Goal: Information Seeking & Learning: Check status

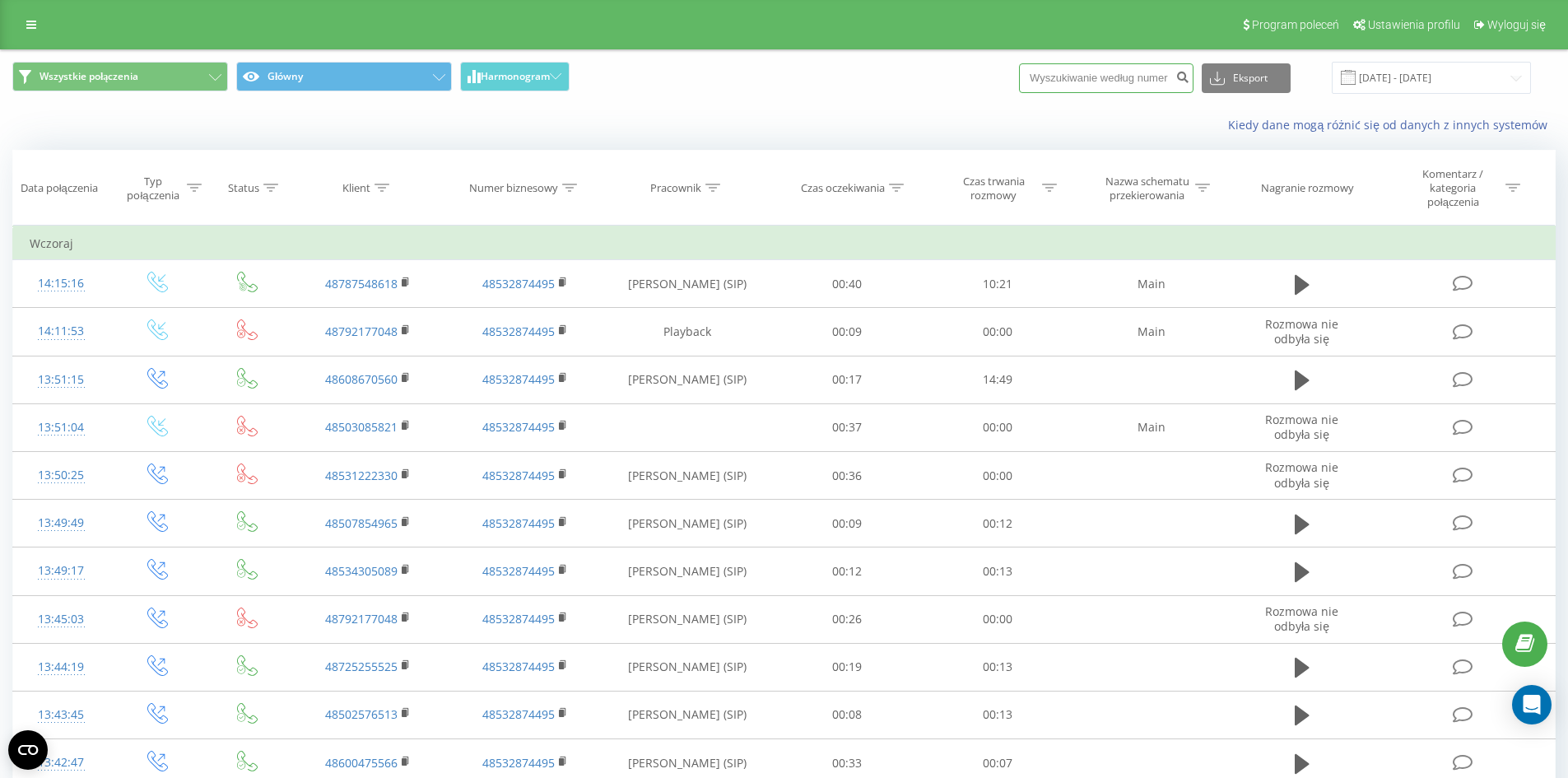
click at [1098, 85] on input at bounding box center [1106, 78] width 174 height 30
type input "694038192"
click at [1193, 85] on button "submit" at bounding box center [1182, 78] width 22 height 30
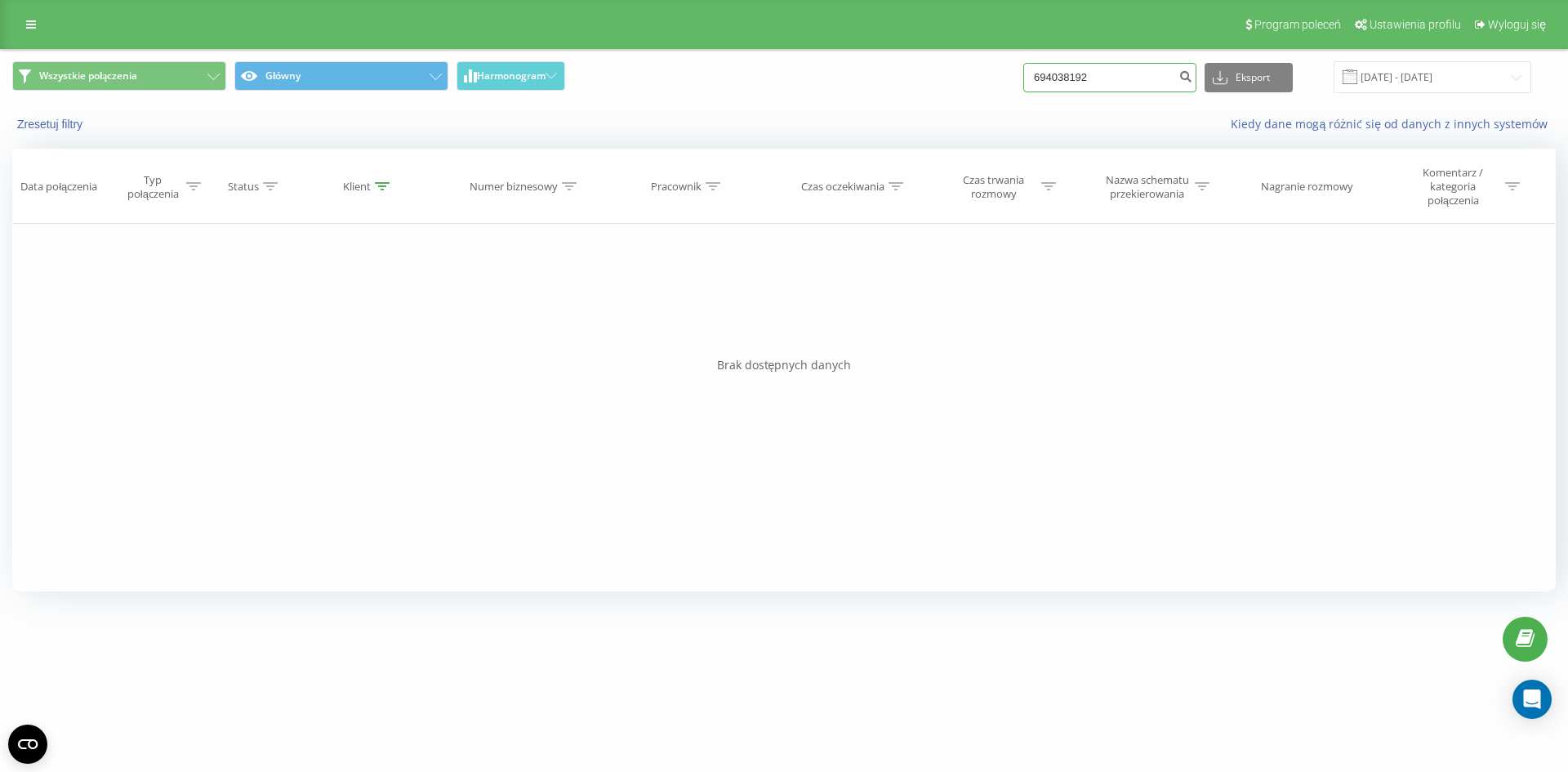
drag, startPoint x: 1137, startPoint y: 77, endPoint x: 1045, endPoint y: 64, distance: 92.9
click at [1045, 64] on input "694038192" at bounding box center [1109, 78] width 173 height 29
paste input "505 948 545"
type input "505 948 545"
click at [1193, 69] on icon "submit" at bounding box center [1185, 74] width 13 height 10
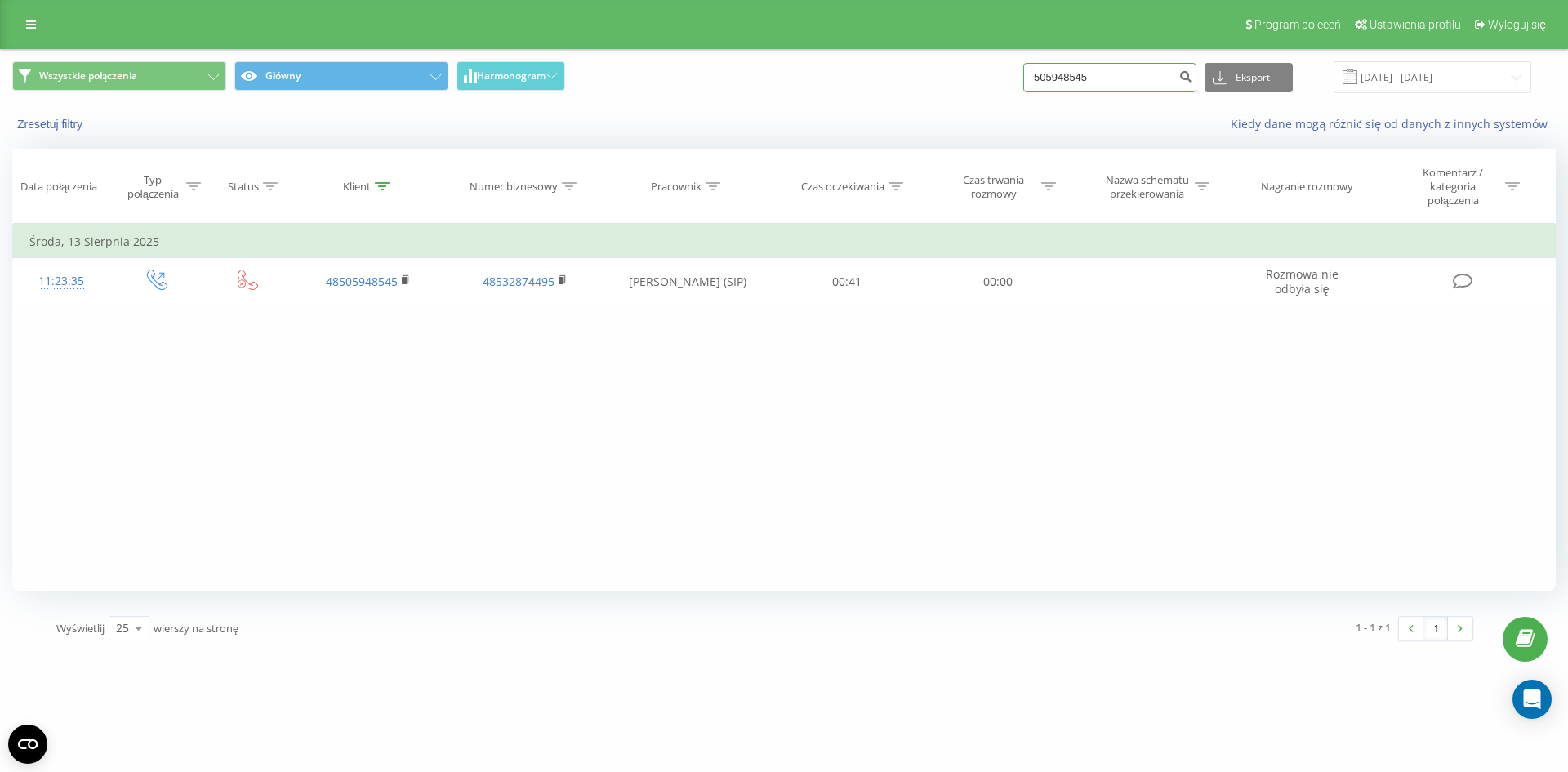
drag, startPoint x: 1172, startPoint y: 81, endPoint x: 953, endPoint y: 81, distance: 219.0
click at [970, 81] on div "Wszystkie połączenia Główny Harmonogram 505948545 Eksport .csv .xls .xlsx [DATE…" at bounding box center [784, 78] width 1544 height 32
paste input "31 566 878"
type input "531 566 878"
click at [1197, 89] on button "submit" at bounding box center [1185, 78] width 22 height 29
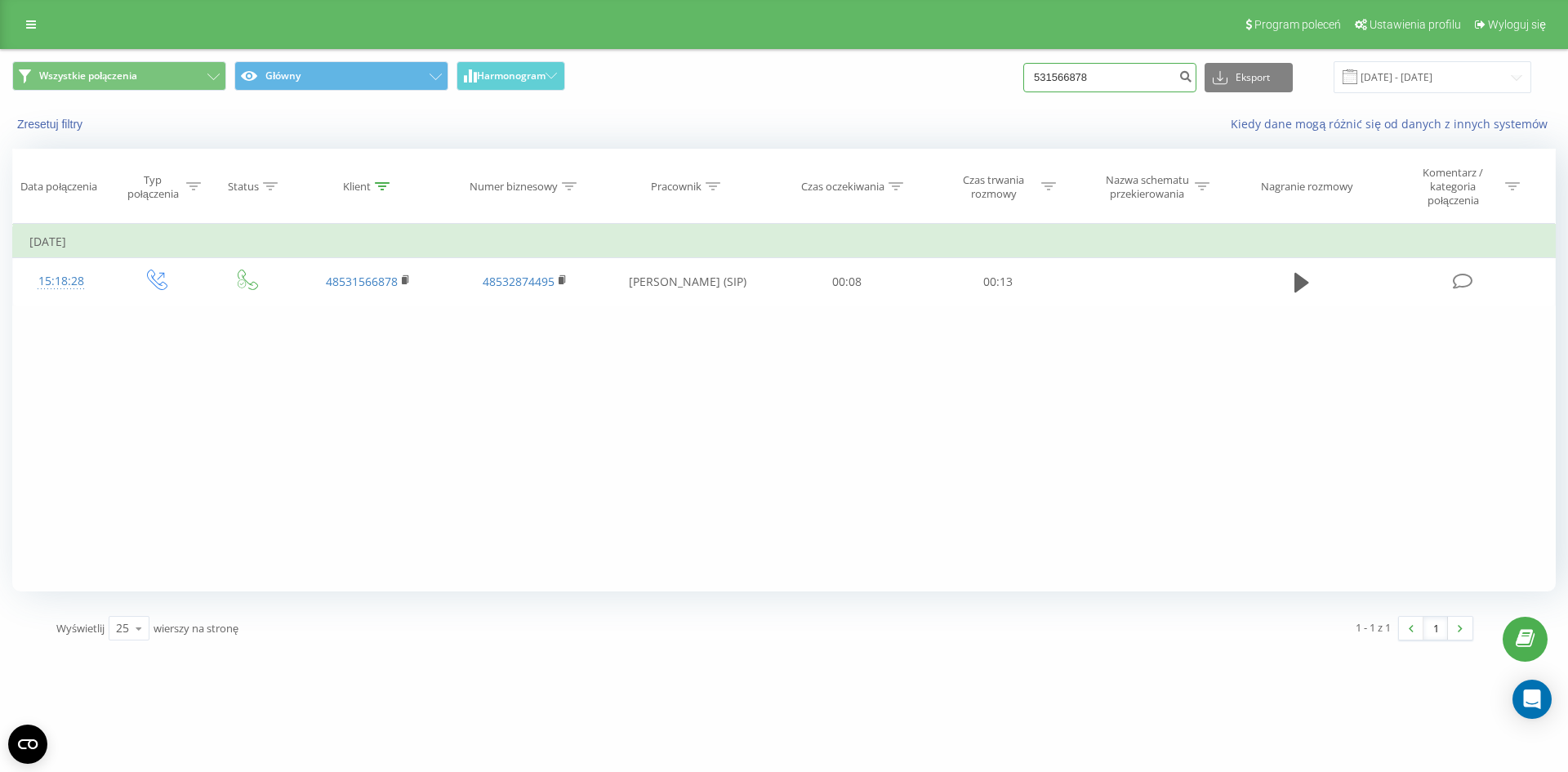
drag, startPoint x: 1147, startPoint y: 72, endPoint x: 962, endPoint y: 107, distance: 188.3
click at [955, 107] on div "Wszystkie połączenia Główny Harmonogram 531566878 Eksport .csv .xls .xlsx 19.06…" at bounding box center [784, 96] width 1567 height 94
paste input "77 587 065"
type input "577 587 065"
click at [1219, 73] on div "577 587 065 Eksport .csv .xls .xlsx 19.06.2025 - 19.09.2025" at bounding box center [1277, 78] width 508 height 32
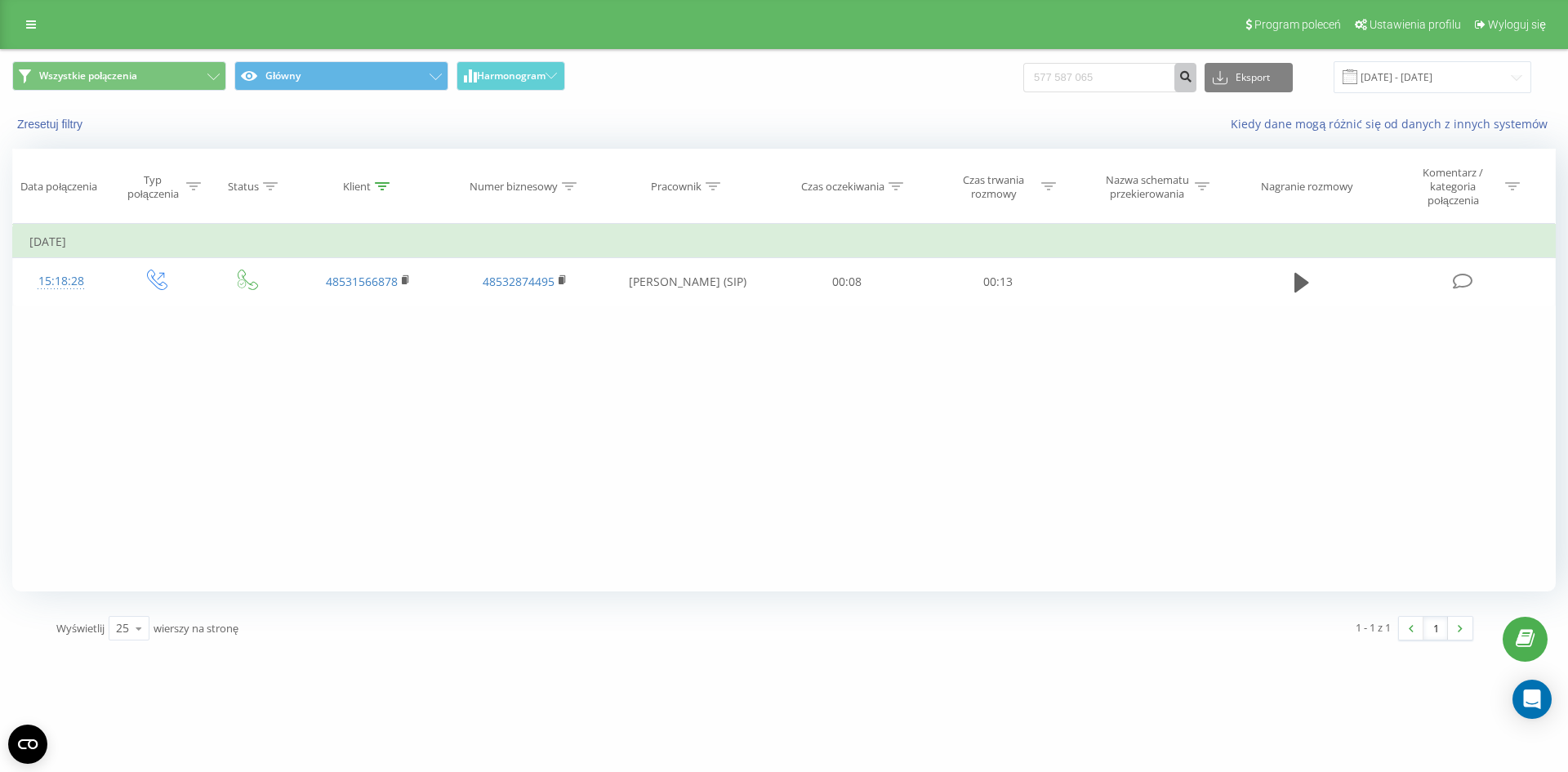
click at [1193, 78] on icon "submit" at bounding box center [1185, 74] width 13 height 10
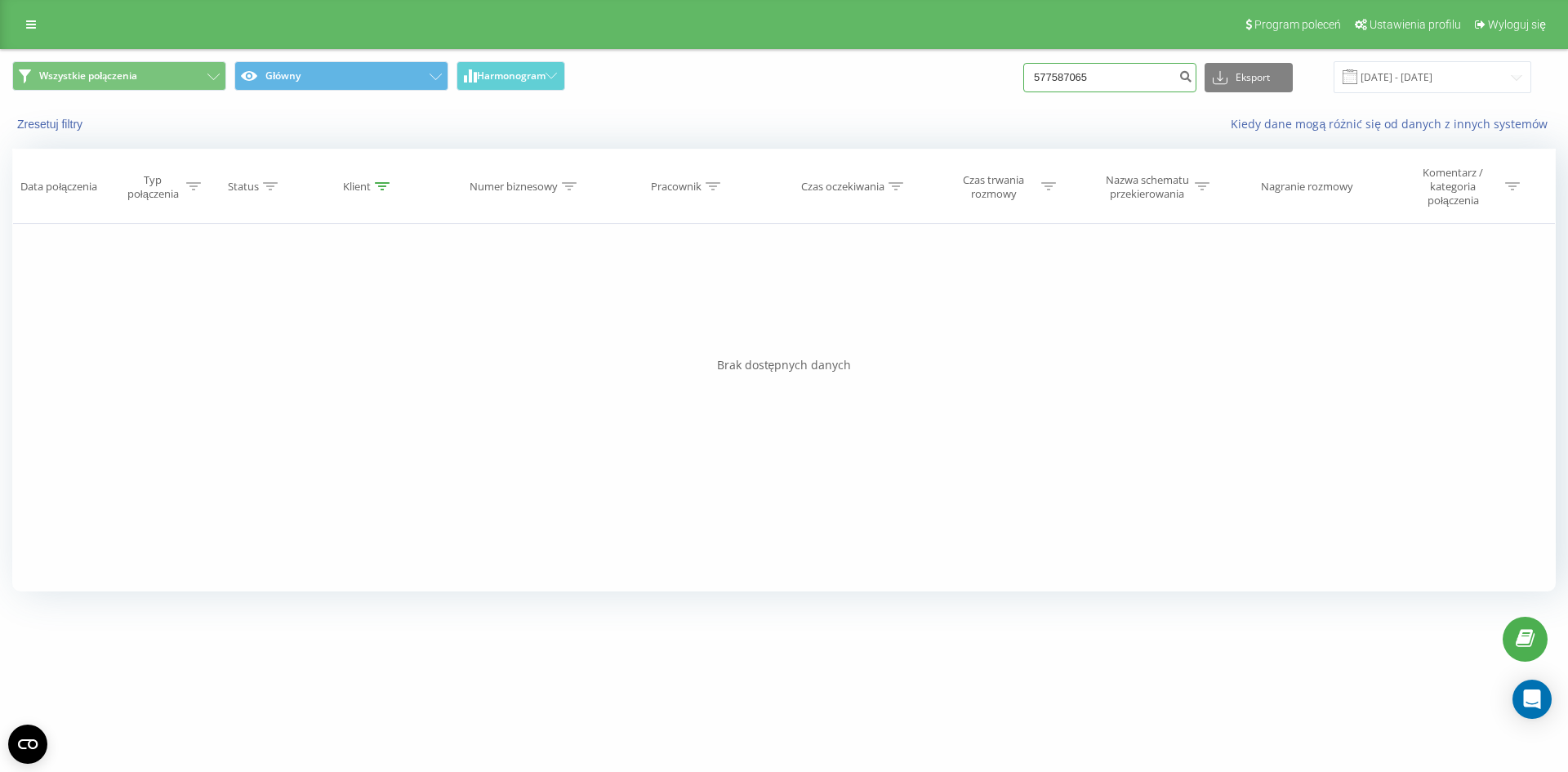
drag, startPoint x: 1113, startPoint y: 69, endPoint x: 1026, endPoint y: 94, distance: 90.5
click at [1026, 94] on div "Wszystkie połączenia Główny Harmonogram 577587065 Eksport .csv .xls .xlsx [DATE…" at bounding box center [784, 77] width 1567 height 55
paste input "698 906 646"
type input "698 906 646"
click at [1195, 81] on button "submit" at bounding box center [1185, 78] width 22 height 29
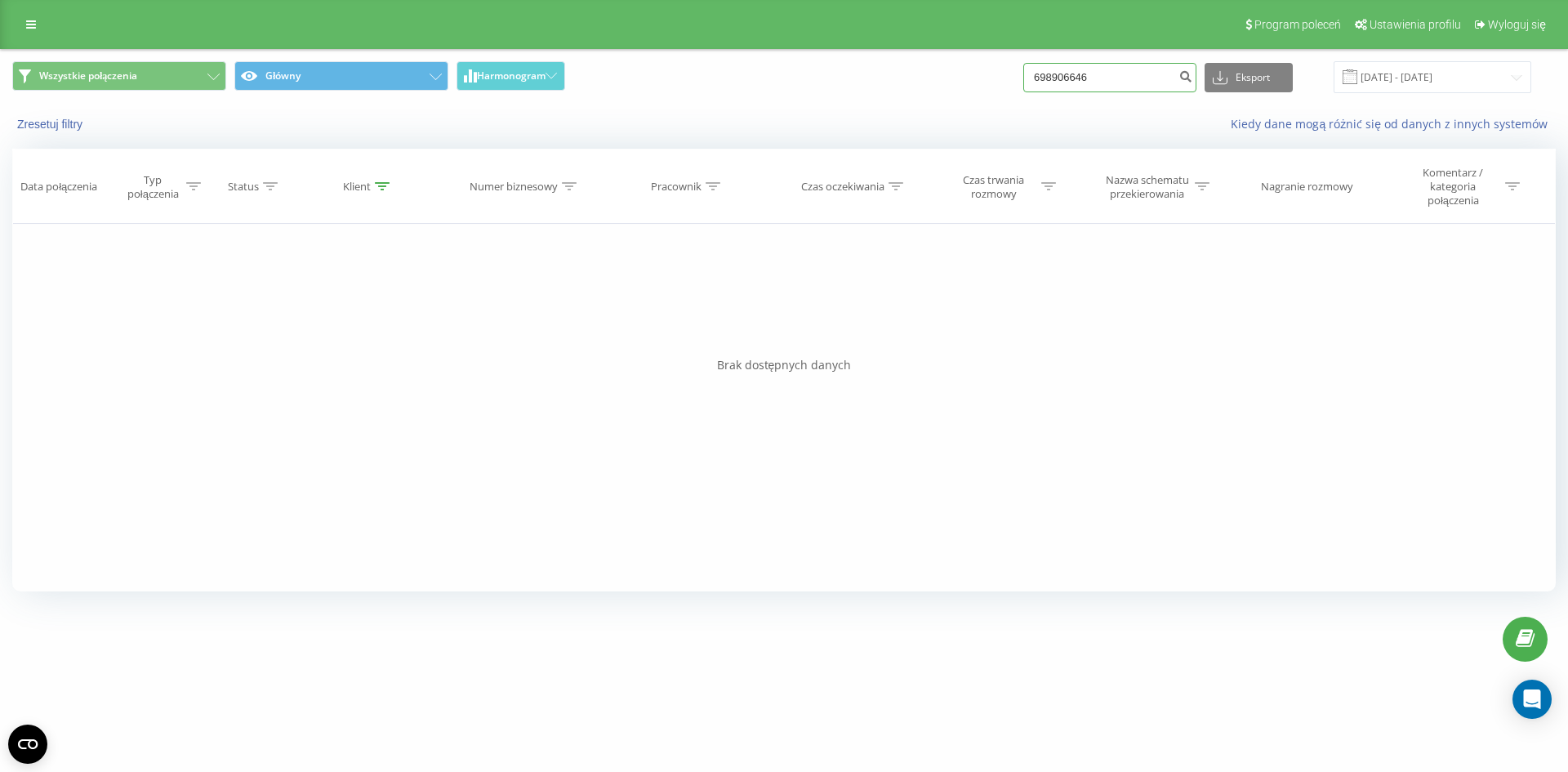
drag, startPoint x: 1109, startPoint y: 75, endPoint x: 1013, endPoint y: 92, distance: 97.5
click at [1012, 91] on div "Wszystkie połączenia Główny Harmonogram 698906646 Eksport .csv .xls .xlsx 19.06…" at bounding box center [784, 78] width 1544 height 32
paste input "512 750 890"
type input "512 750 890"
click at [1193, 78] on icon "submit" at bounding box center [1185, 74] width 13 height 10
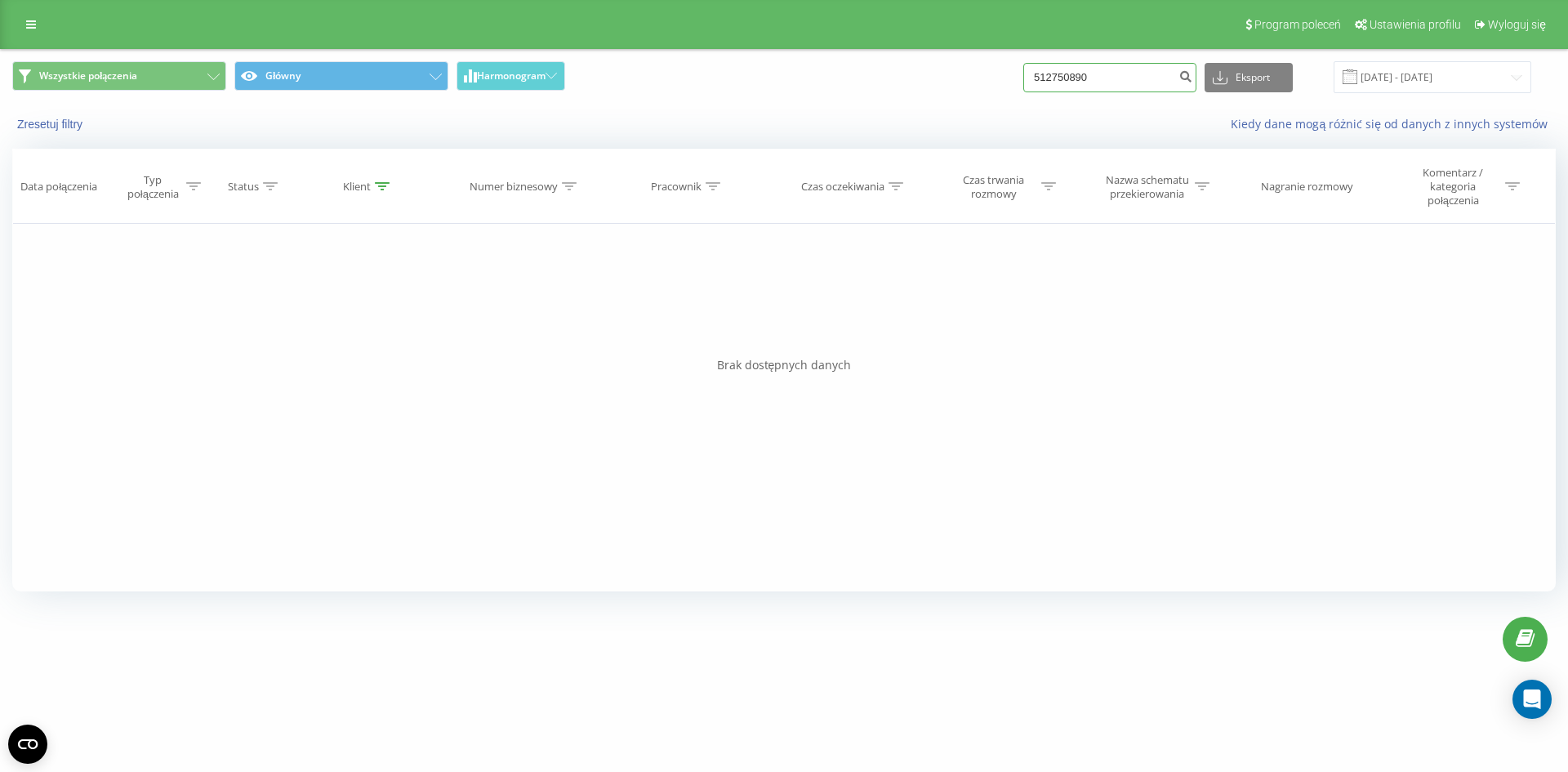
drag, startPoint x: 1122, startPoint y: 78, endPoint x: 1003, endPoint y: 78, distance: 119.0
click at [1003, 78] on div "Wszystkie połączenia Główny Harmonogram 512750890 Eksport .csv .xls .xlsx 19.06…" at bounding box center [784, 78] width 1544 height 32
paste input "48 661 84 2"
type input "48 661 84 20"
click at [1193, 79] on icon "submit" at bounding box center [1185, 74] width 13 height 10
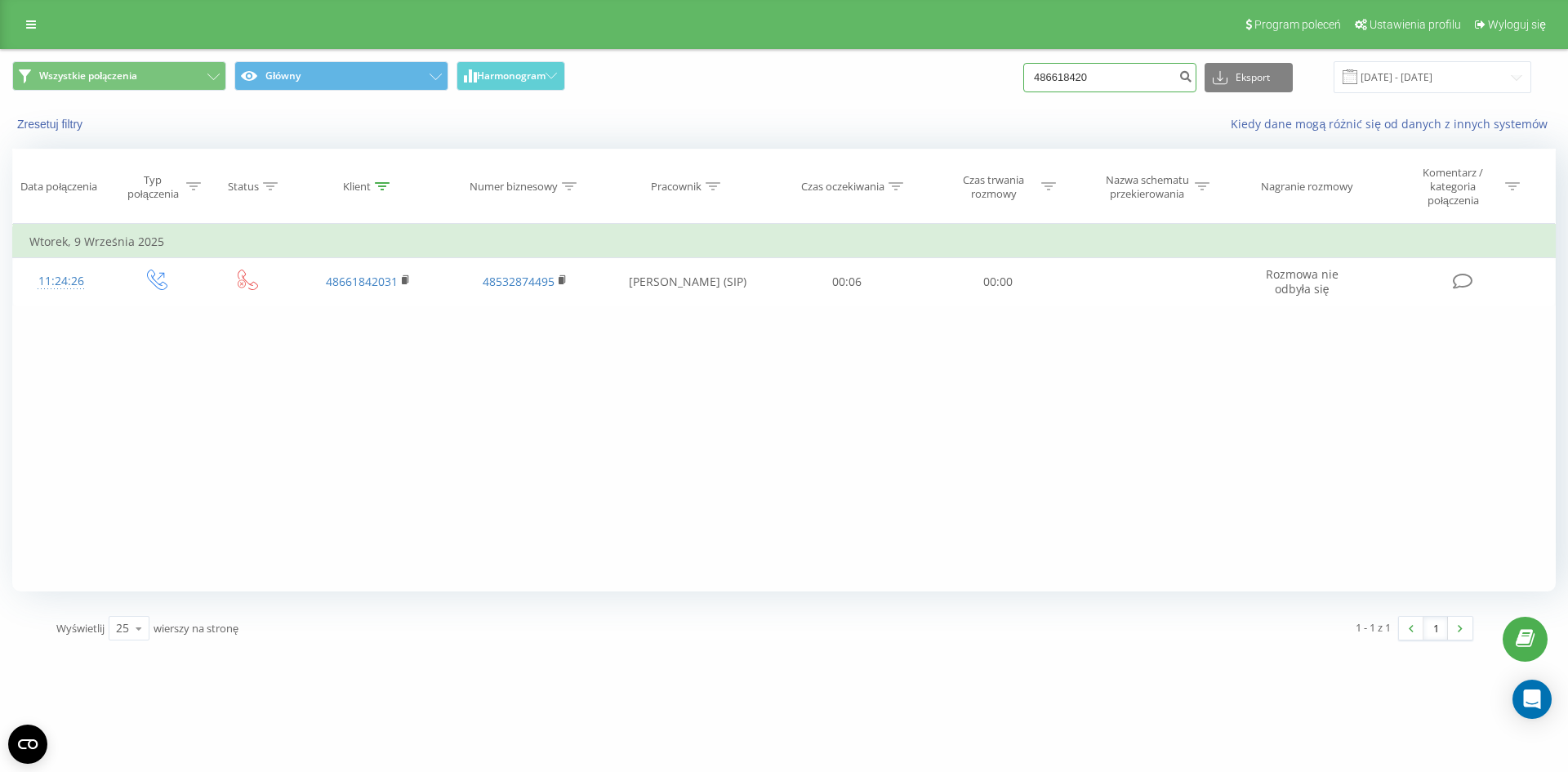
drag, startPoint x: 1140, startPoint y: 74, endPoint x: 1039, endPoint y: 71, distance: 101.0
click at [1039, 71] on div "Wszystkie połączenia Główny Harmonogram 486618420 Eksport .csv .xls .xlsx 19.06…" at bounding box center [784, 78] width 1544 height 32
drag, startPoint x: 1067, startPoint y: 70, endPoint x: 919, endPoint y: 40, distance: 151.0
click at [910, 46] on div "Program poleceń Ustawienia profilu Wyloguj się" at bounding box center [784, 24] width 1568 height 49
drag, startPoint x: 1146, startPoint y: 88, endPoint x: 856, endPoint y: 88, distance: 290.0
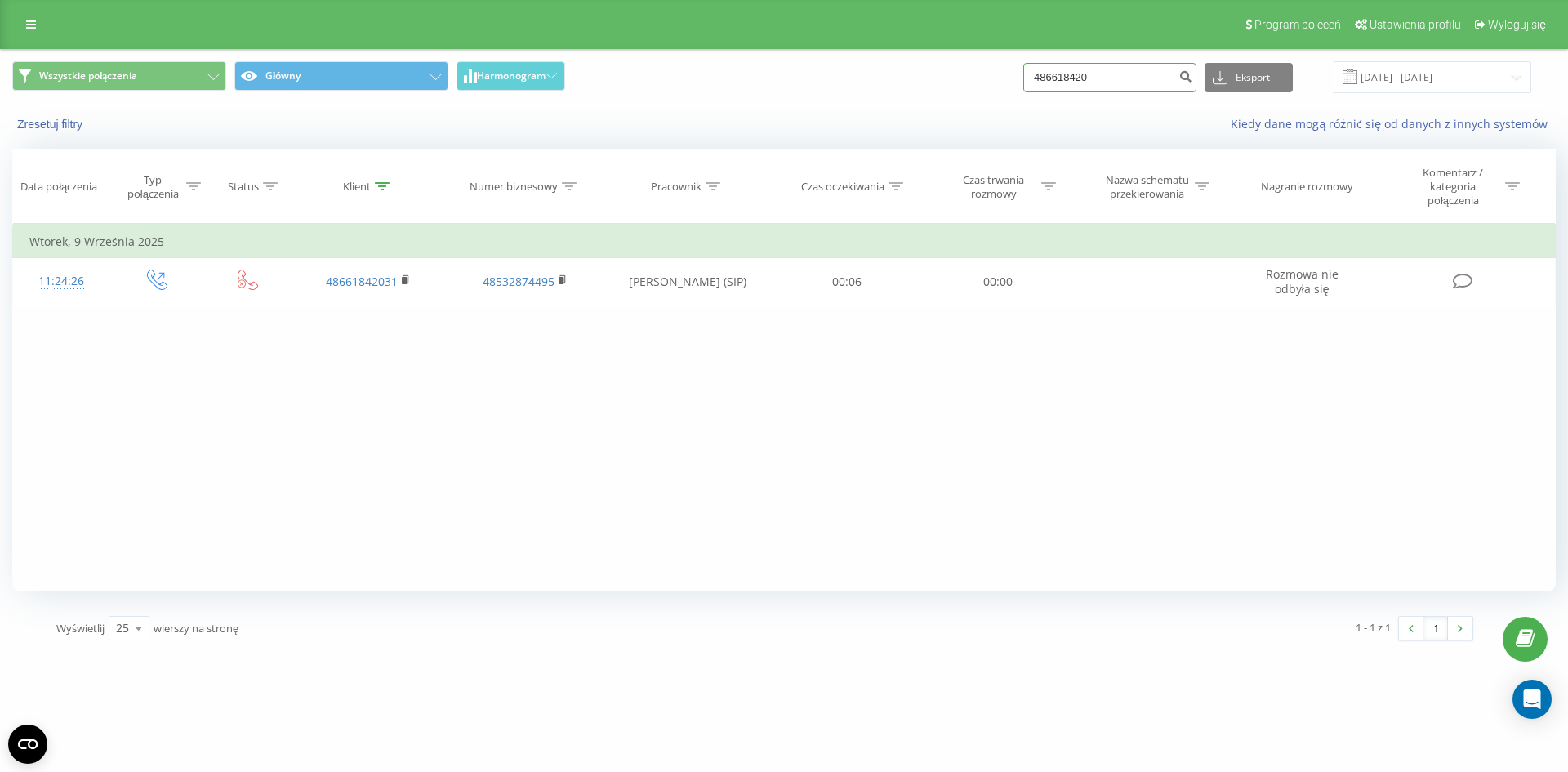
click at [856, 88] on div "Wszystkie połączenia Główny Harmonogram 486618420 Eksport .csv .xls .xlsx 19.06…" at bounding box center [784, 78] width 1544 height 32
paste input "661 842 031"
type input "661 842 031"
click at [1193, 74] on icon "submit" at bounding box center [1185, 74] width 13 height 10
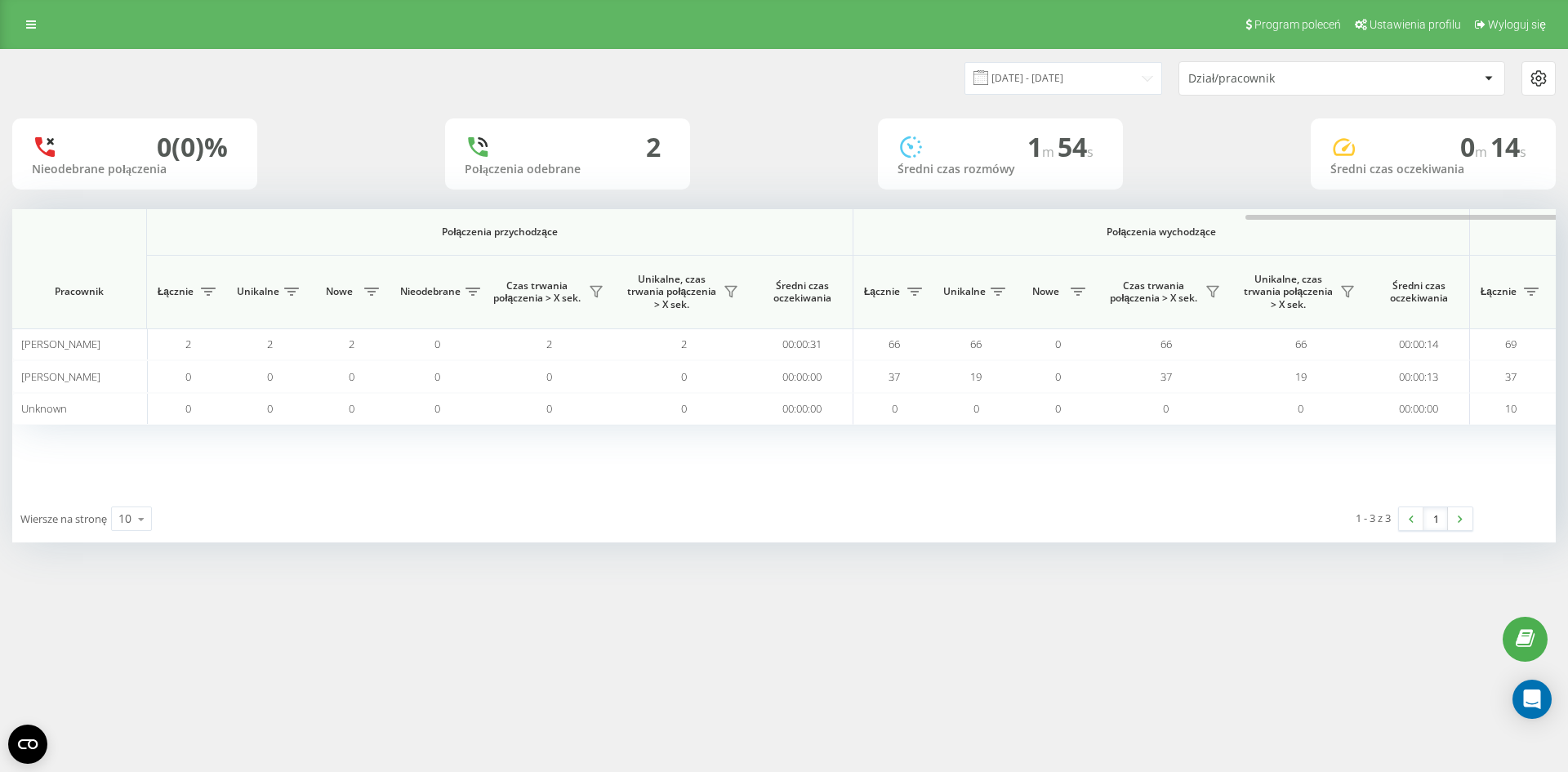
scroll to position [0, 735]
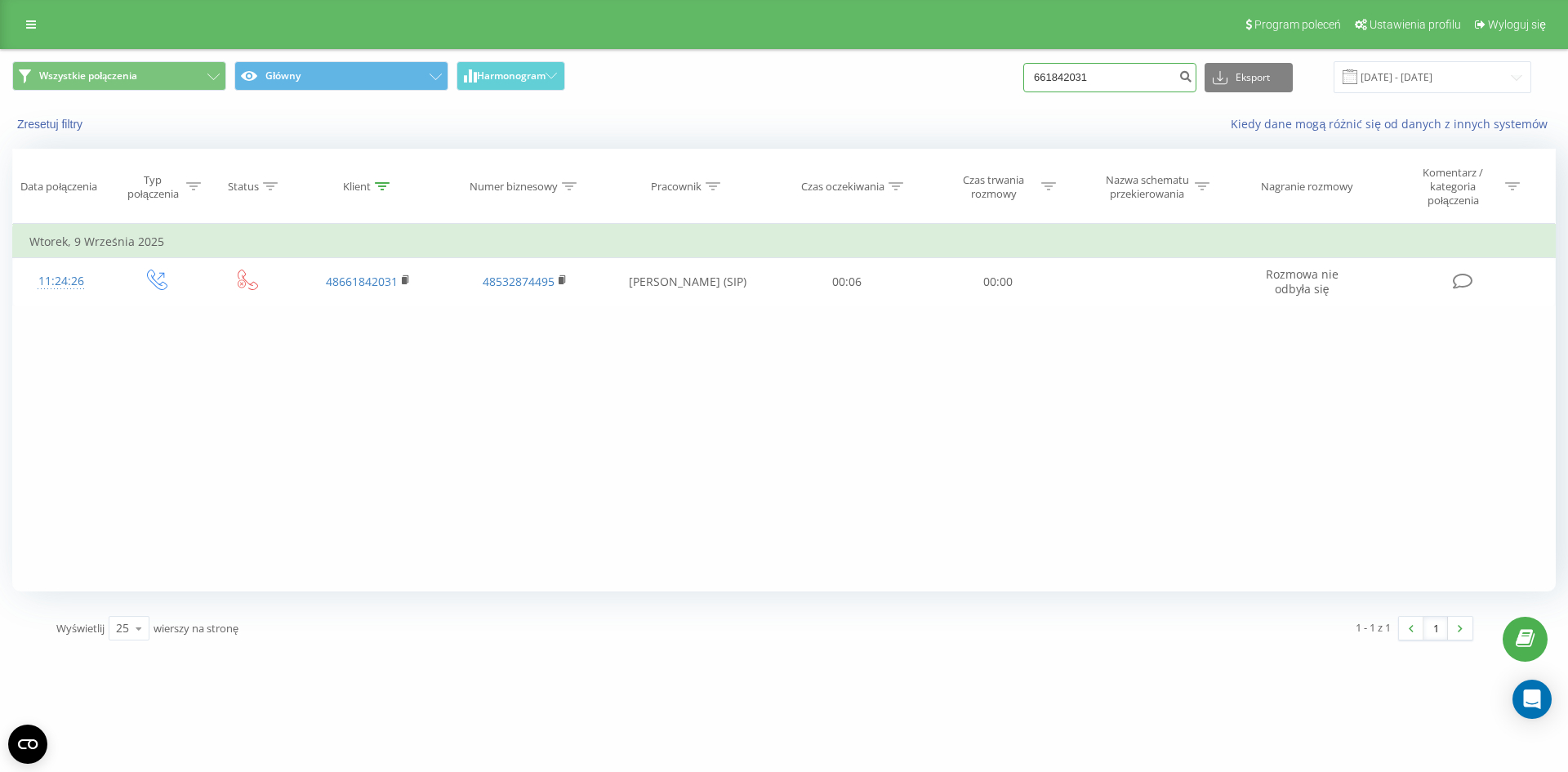
drag, startPoint x: 1110, startPoint y: 78, endPoint x: 966, endPoint y: 78, distance: 144.0
click at [966, 78] on div "Wszystkie połączenia Główny Harmonogram 661842031 Eksport .csv .xls .xlsx 19.06…" at bounding box center [784, 78] width 1544 height 32
paste input "4 324 855"
type input "664 324 855"
click at [1197, 90] on button "submit" at bounding box center [1185, 78] width 22 height 29
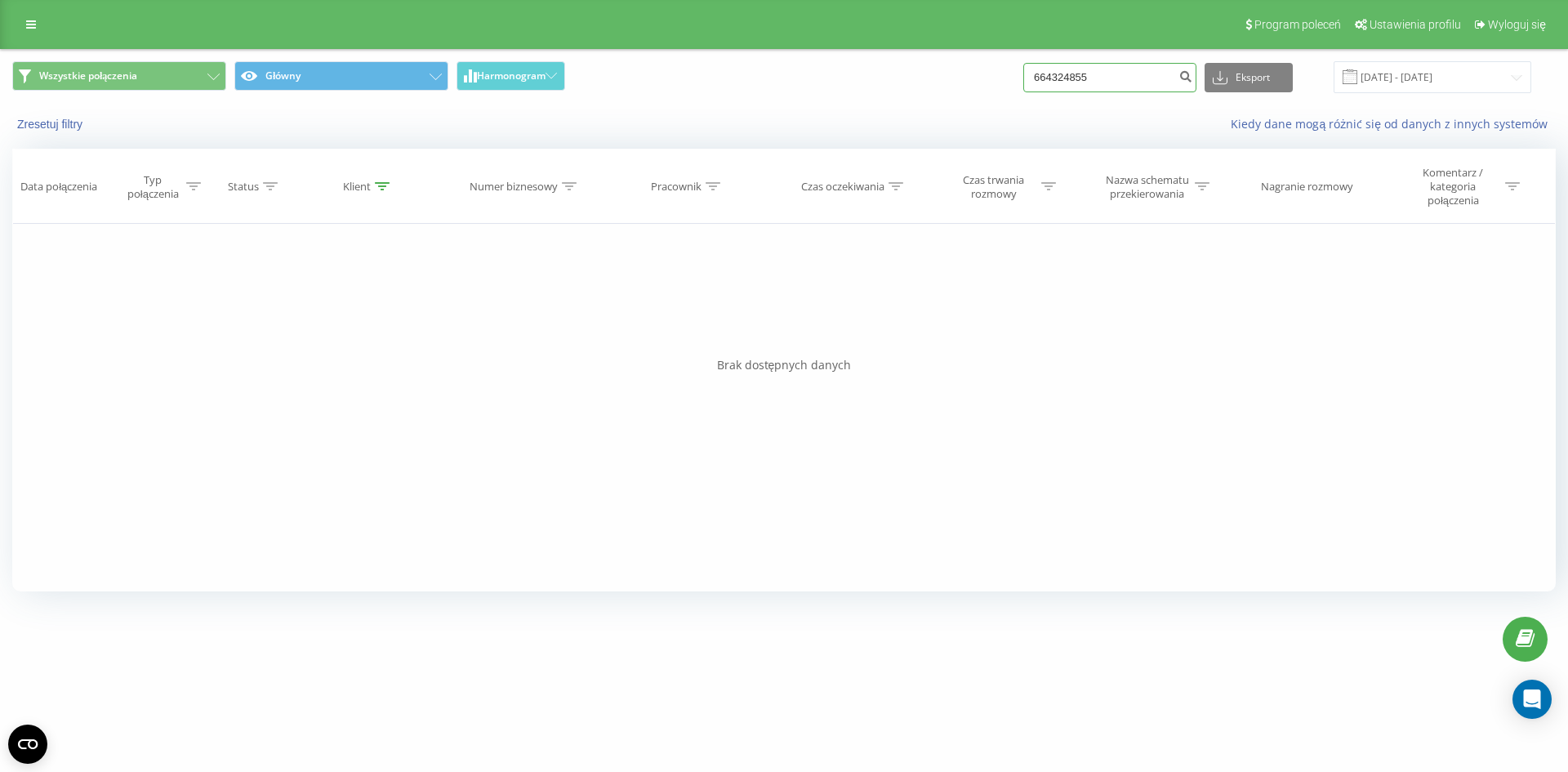
drag, startPoint x: 1135, startPoint y: 83, endPoint x: 980, endPoint y: 78, distance: 155.1
click at [980, 78] on div "Wszystkie połączenia Główny Harmonogram 664324855 Eksport .csv .xls .xlsx [DATE…" at bounding box center [784, 78] width 1544 height 32
paste input "515 194 372"
type input "515 194 372"
click at [1197, 92] on button "submit" at bounding box center [1185, 78] width 22 height 29
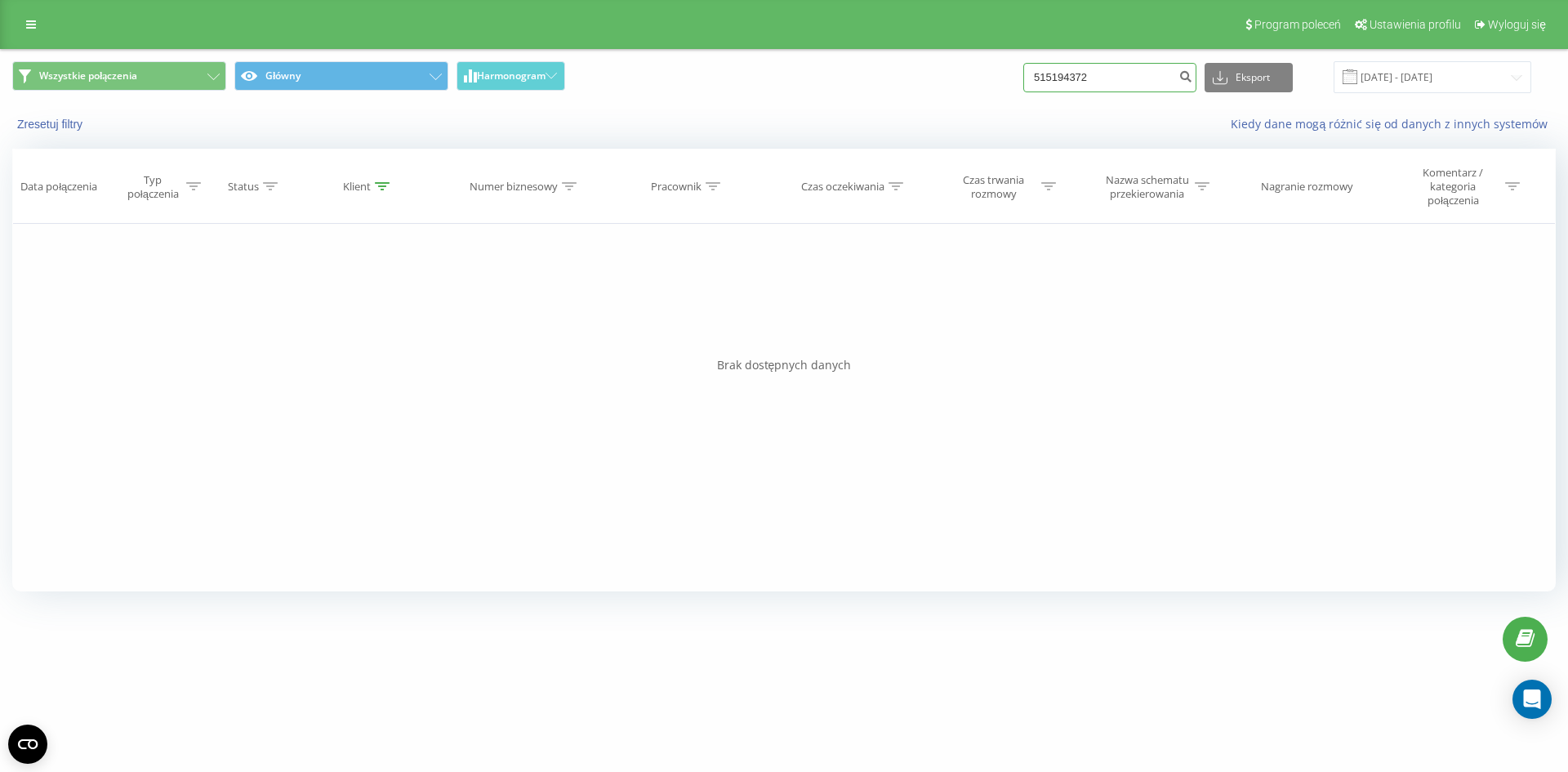
drag, startPoint x: 1125, startPoint y: 83, endPoint x: 997, endPoint y: 85, distance: 128.0
click at [997, 85] on div "Wszystkie połączenia Główny Harmonogram 515194372 Eksport .csv .xls .xlsx 19.06…" at bounding box center [784, 78] width 1544 height 32
paste input "603 747 353"
type input "603 747 353"
click at [1193, 78] on button "submit" at bounding box center [1185, 78] width 22 height 29
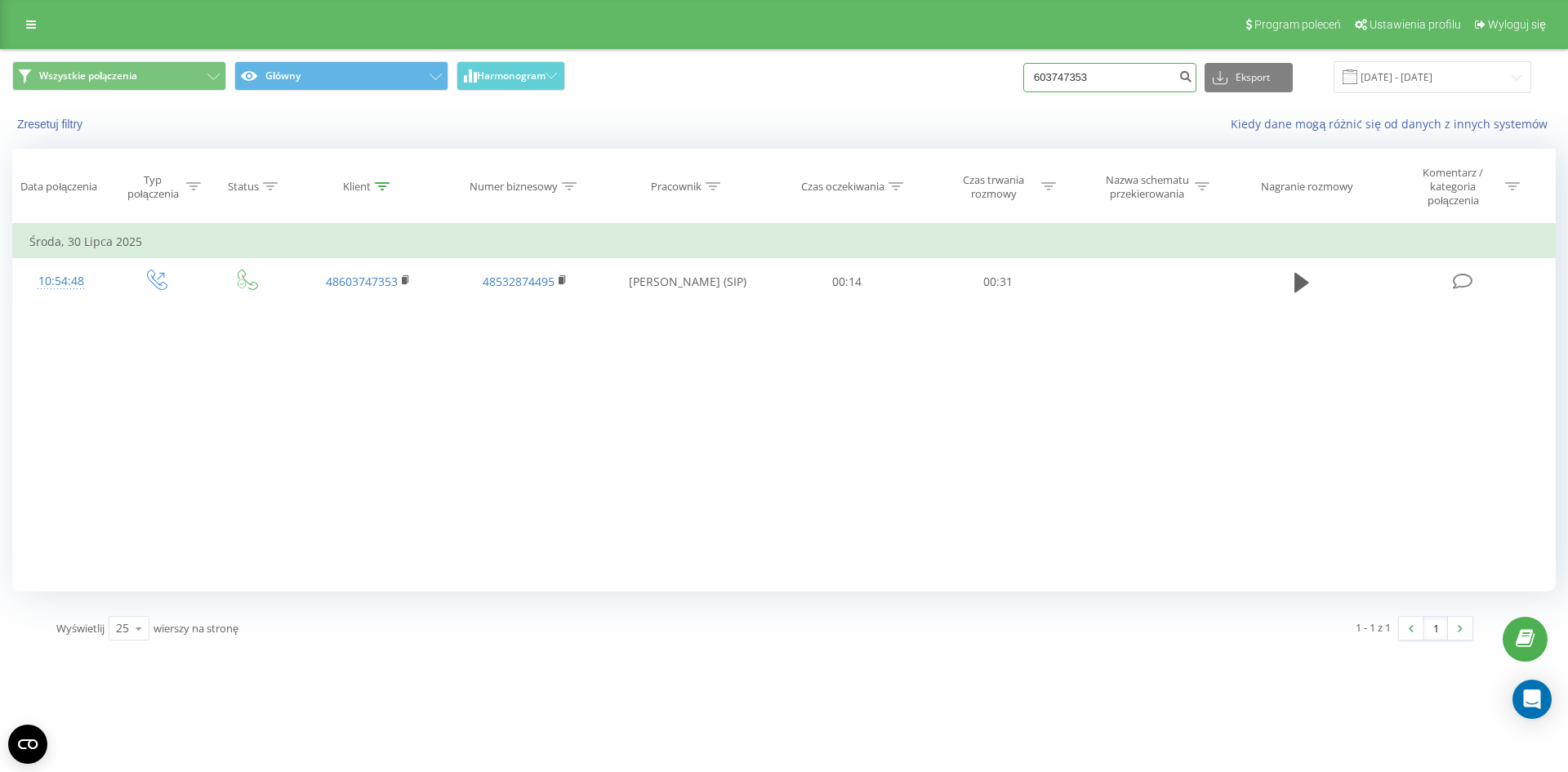
drag, startPoint x: 1120, startPoint y: 67, endPoint x: 1025, endPoint y: 67, distance: 95.0
click at [1025, 67] on div "Wszystkie połączenia Główny Harmonogram 603747353 Eksport .csv .xls .xlsx 19.06…" at bounding box center [784, 78] width 1544 height 32
paste input "690 446 124"
type input "690 446 124"
click at [1193, 78] on icon "submit" at bounding box center [1185, 74] width 13 height 10
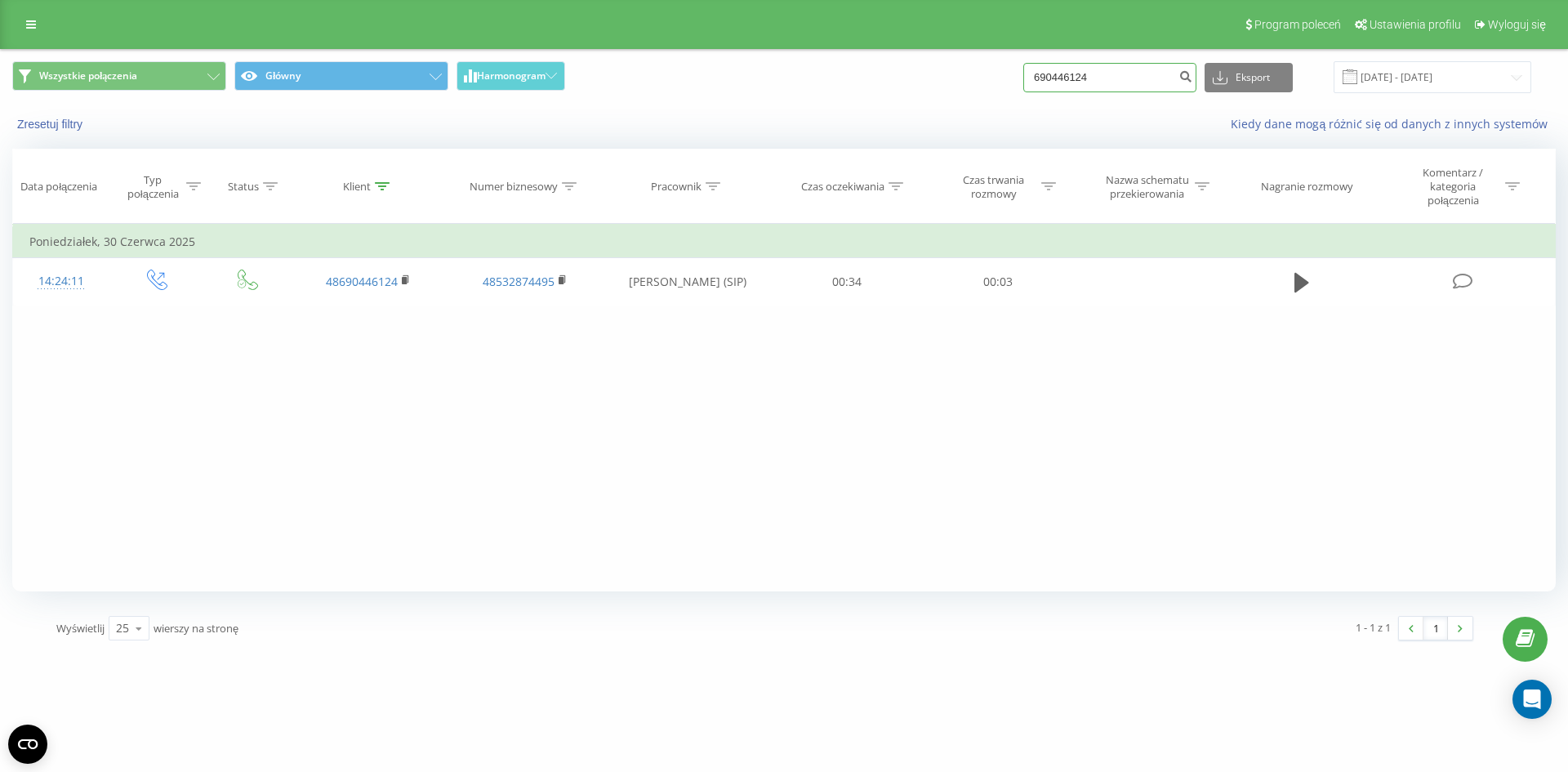
drag, startPoint x: 1121, startPoint y: 78, endPoint x: 891, endPoint y: 78, distance: 230.0
click at [891, 78] on div "Wszystkie połączenia Główny Harmonogram 690446124 Eksport .csv .xls .xlsx 19.06…" at bounding box center [784, 78] width 1544 height 32
paste input "2 830 190"
type input "692 830 190"
click at [1193, 70] on icon "submit" at bounding box center [1185, 74] width 13 height 10
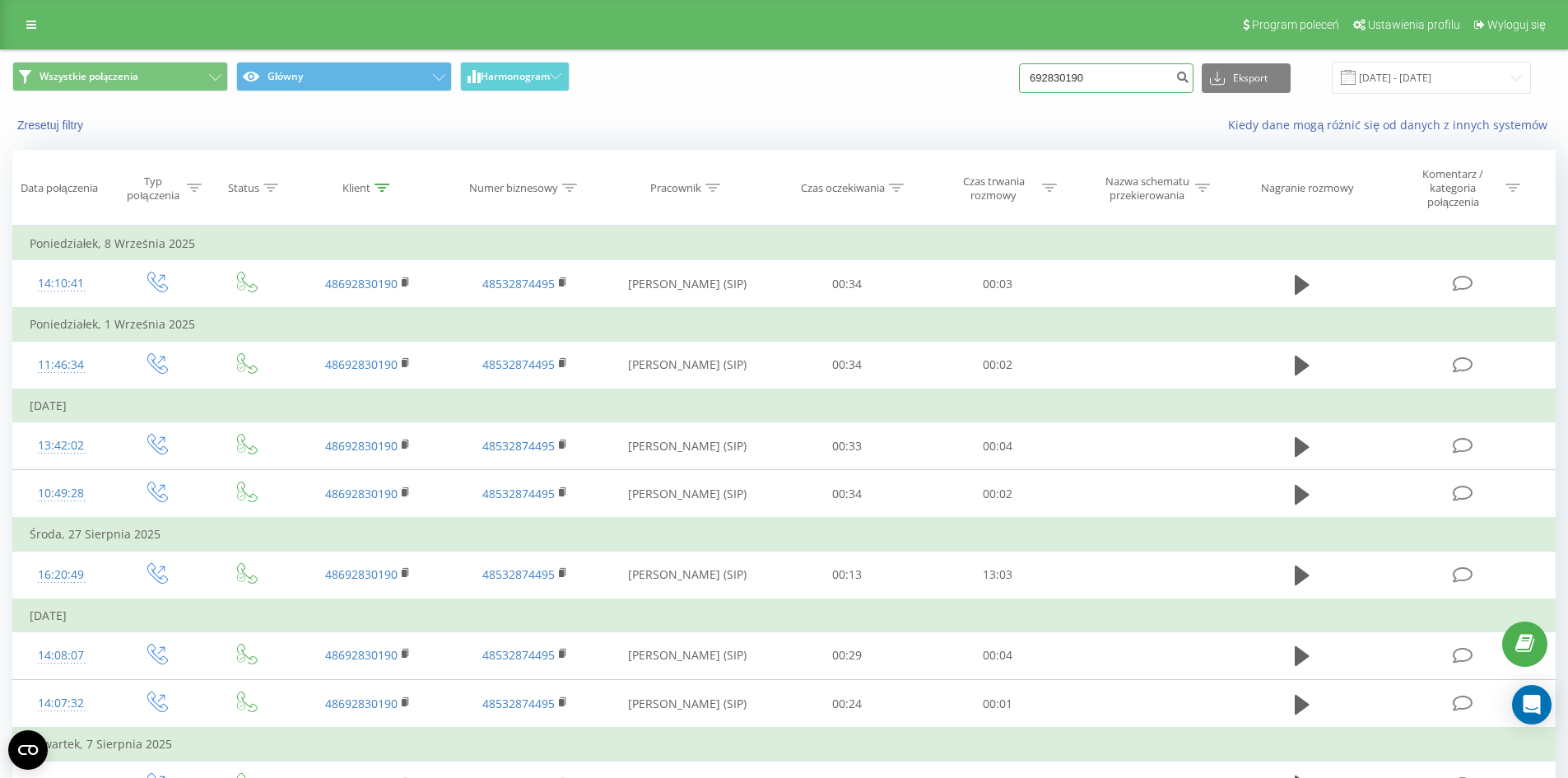
drag, startPoint x: 1139, startPoint y: 87, endPoint x: 905, endPoint y: 78, distance: 234.2
click at [905, 78] on div "Wszystkie połączenia Główny Harmonogram 692830190 Eksport .csv .xls .xlsx [DATE…" at bounding box center [784, 78] width 1543 height 32
paste input "789 334 406"
type input "789 334 406"
click at [1193, 68] on button "submit" at bounding box center [1182, 78] width 22 height 30
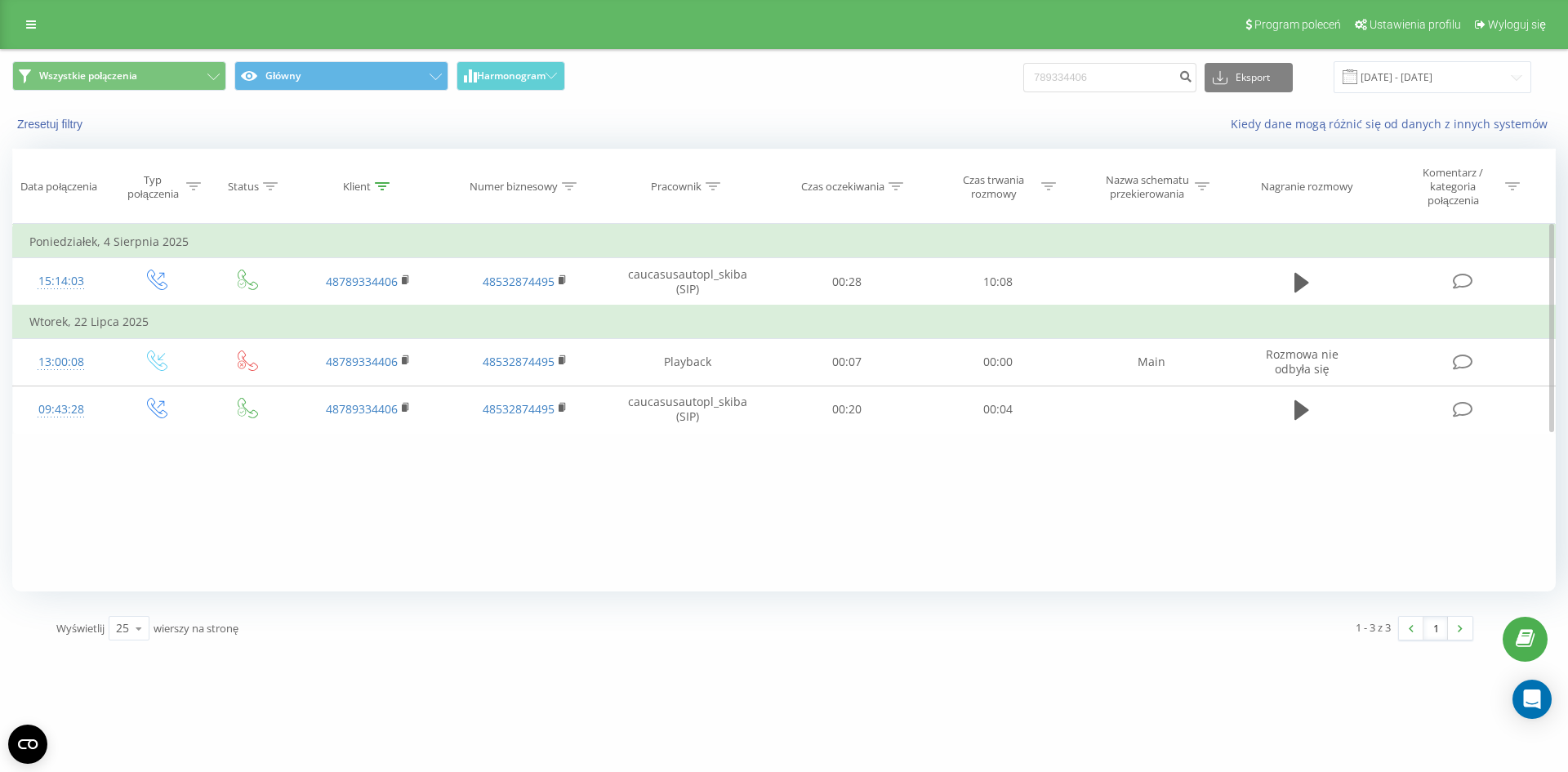
click at [1171, 482] on div "Filtruj według warunków Jest równe Wprowadź wartość Anuluj OK Filtruj według wa…" at bounding box center [784, 408] width 1544 height 367
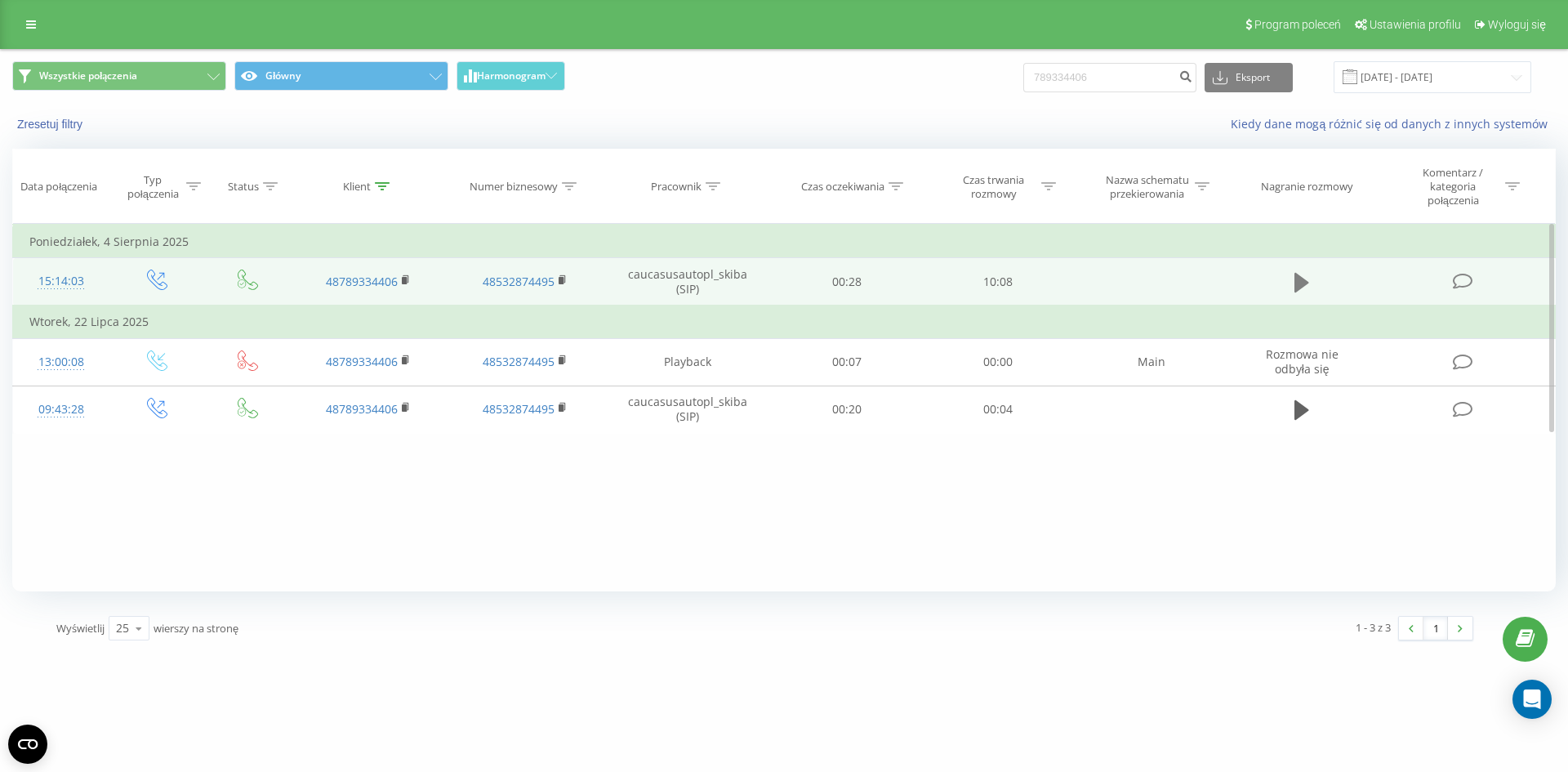
click at [1308, 276] on icon at bounding box center [1302, 282] width 14 height 23
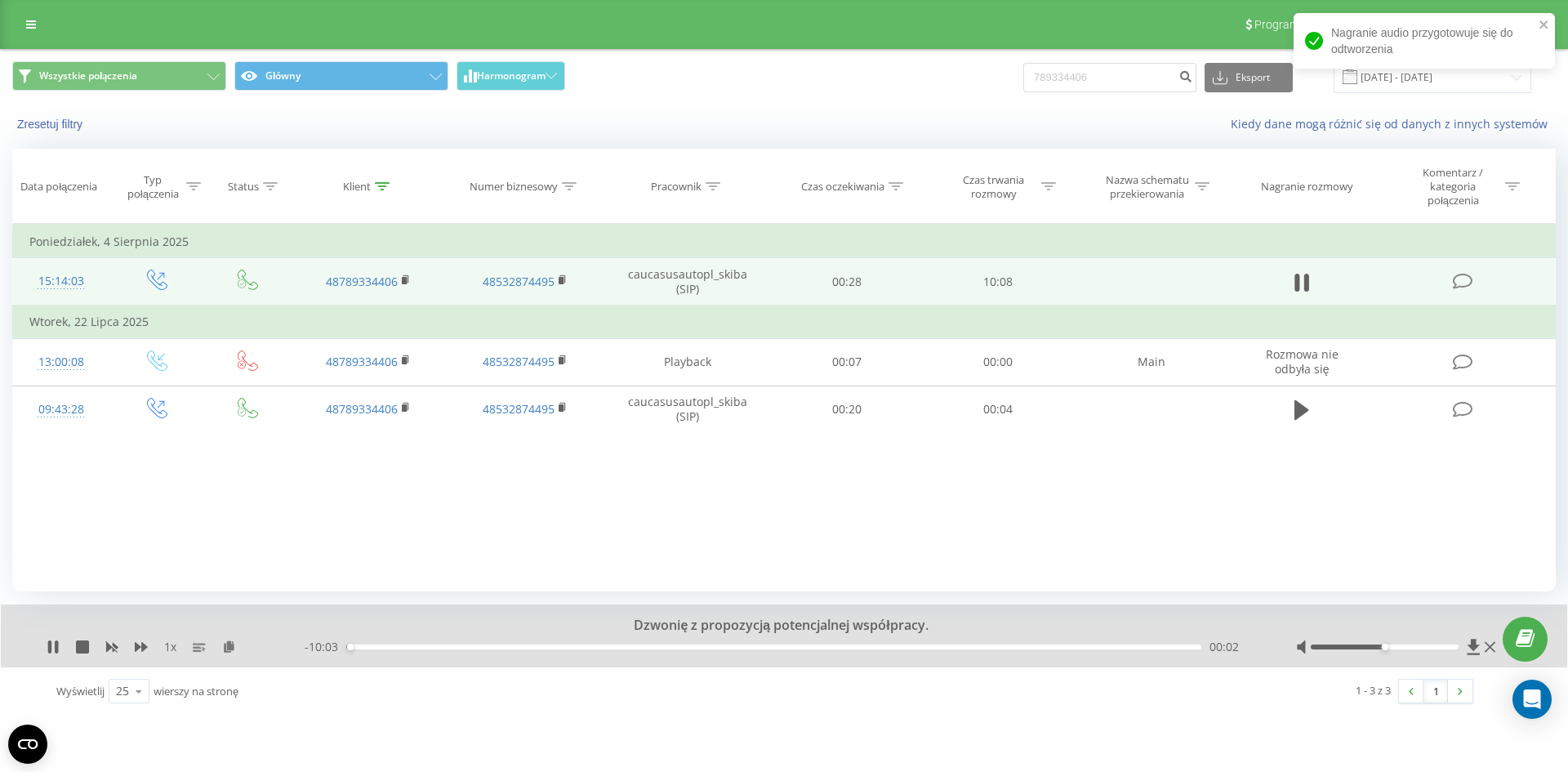
click at [551, 643] on div "- 10:03 00:02 00:02" at bounding box center [780, 646] width 951 height 16
click at [555, 646] on div "00:03" at bounding box center [774, 647] width 856 height 5
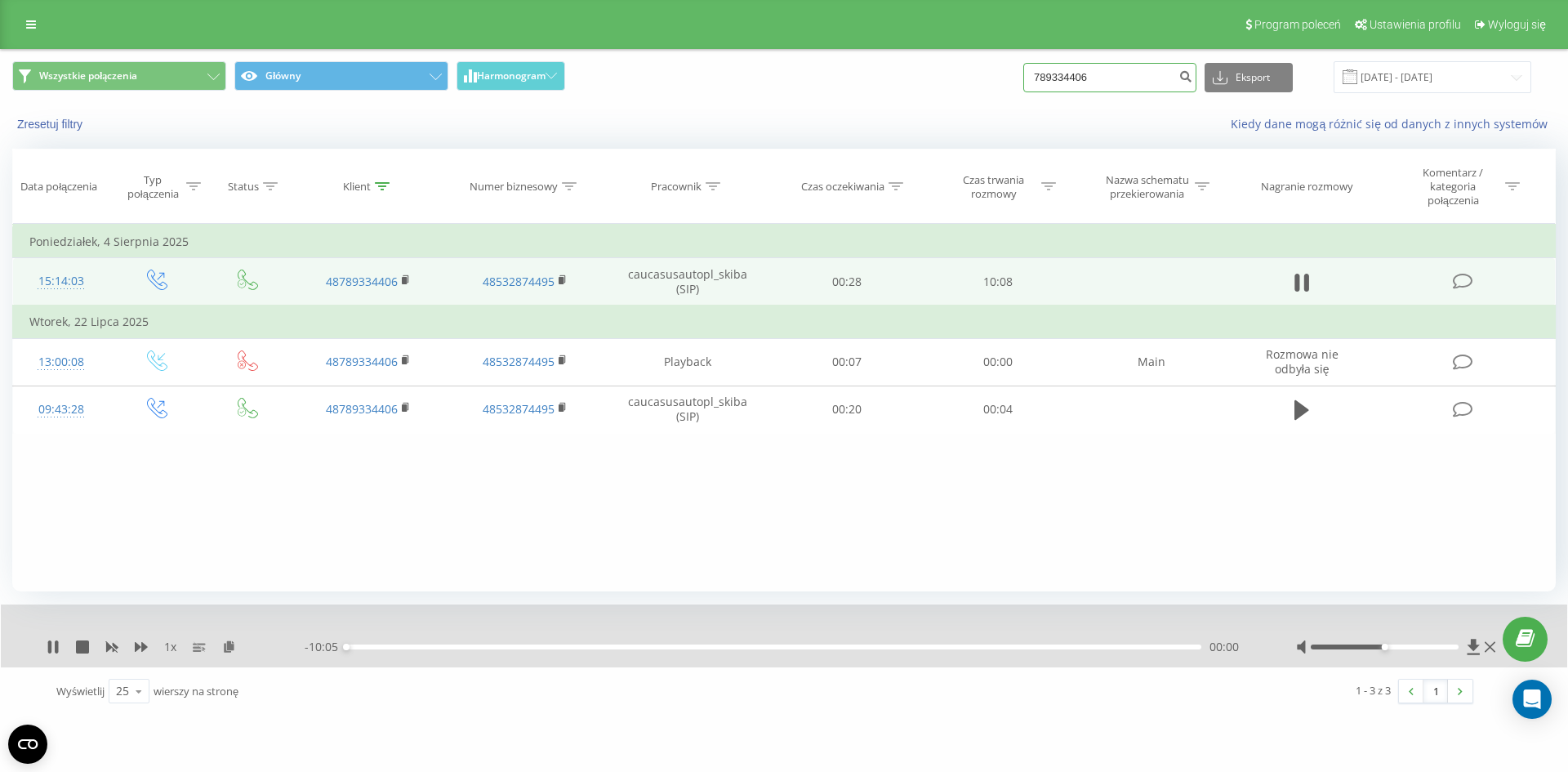
drag, startPoint x: 1137, startPoint y: 81, endPoint x: 1039, endPoint y: 74, distance: 98.2
click at [1039, 74] on div "Wszystkie połączenia Główny Harmonogram 789334406 Eksport .csv .xls .xlsx 19.06…" at bounding box center [784, 78] width 1544 height 32
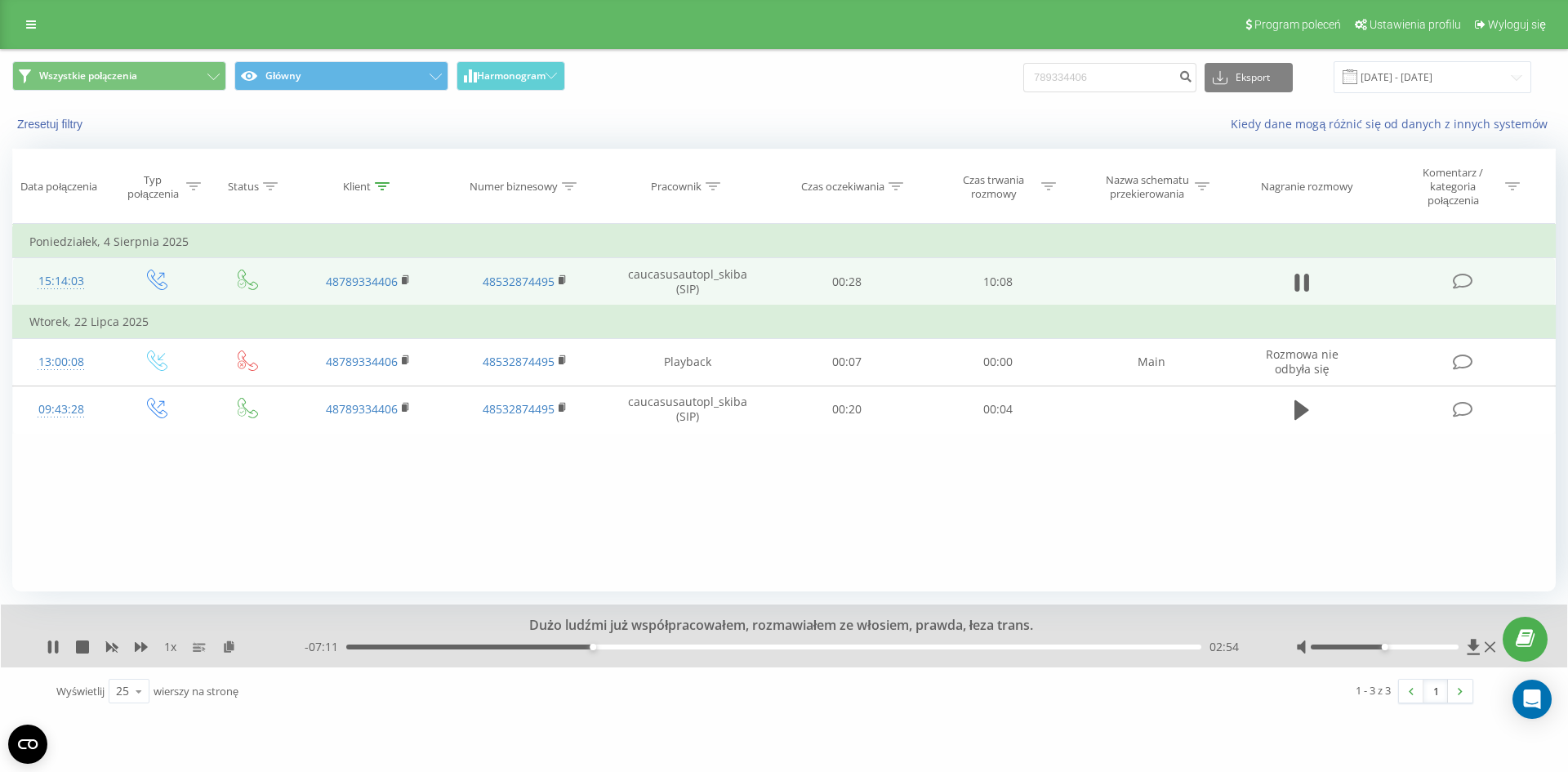
click at [795, 644] on div "- 07:11 02:54 02:54" at bounding box center [780, 646] width 951 height 16
click at [799, 647] on div "02:55" at bounding box center [774, 647] width 856 height 5
click at [960, 648] on div "07:15" at bounding box center [774, 647] width 856 height 5
click at [976, 646] on div "07:15" at bounding box center [774, 647] width 856 height 5
click at [1051, 647] on div "08:19" at bounding box center [774, 647] width 856 height 5
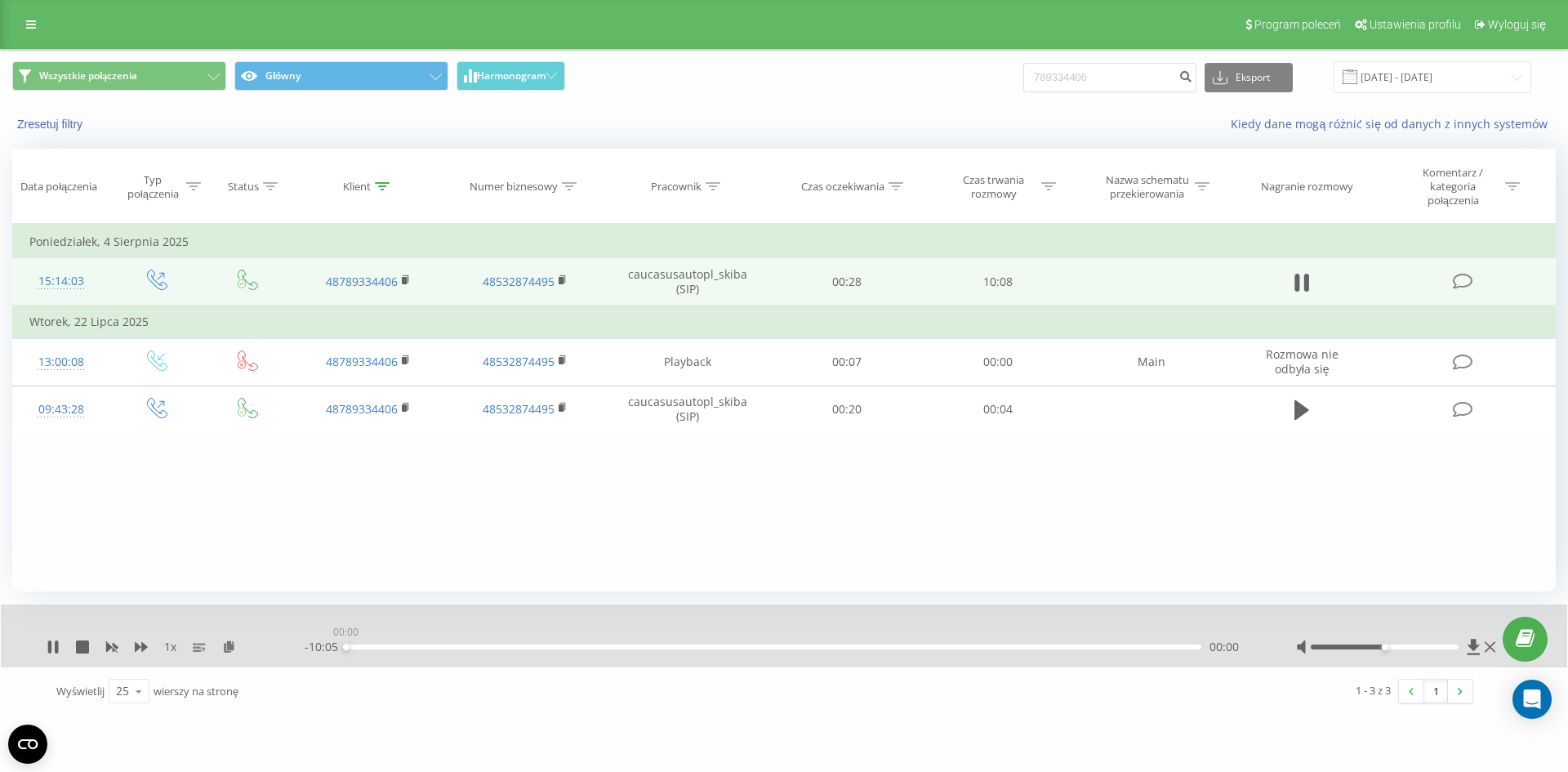
click at [1098, 646] on div "00:00" at bounding box center [774, 647] width 856 height 5
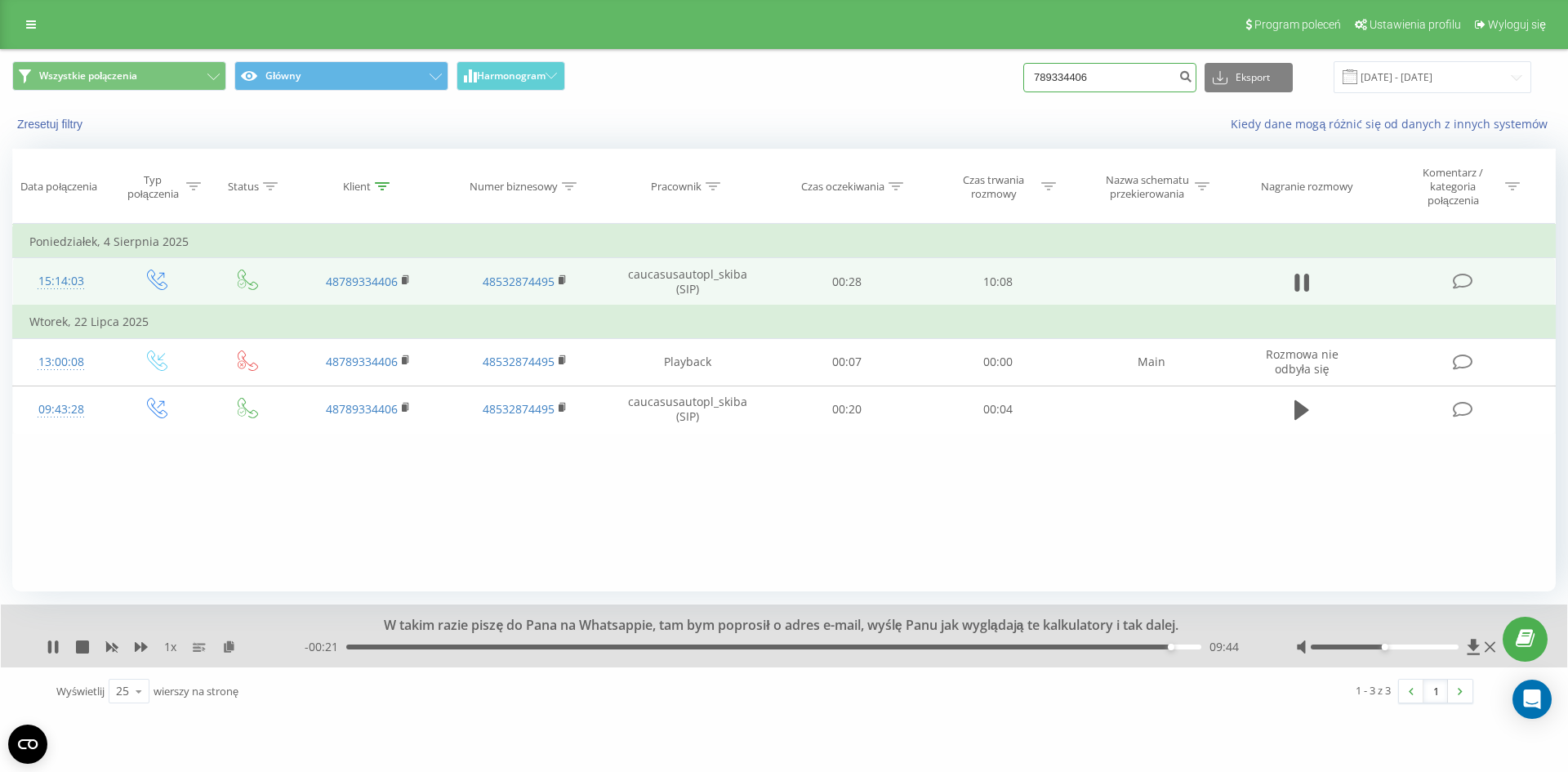
drag, startPoint x: 1151, startPoint y: 83, endPoint x: 902, endPoint y: 83, distance: 249.0
click at [902, 83] on div "Wszystkie połączenia Główny Harmonogram 789334406 Eksport .csv .xls .xlsx 19.06…" at bounding box center [784, 78] width 1544 height 32
paste input "669456811"
type input "669456811"
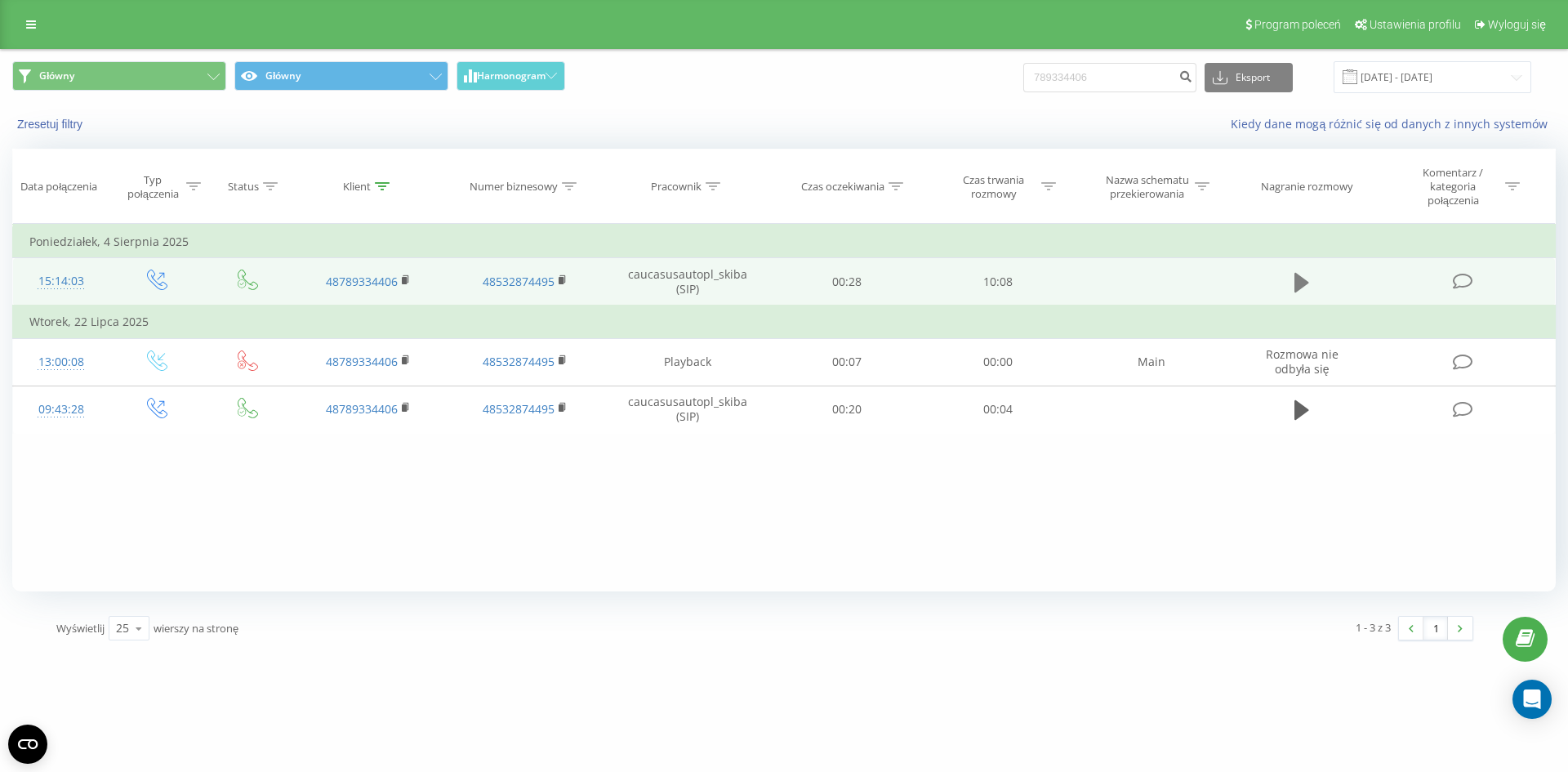
click at [1296, 284] on icon at bounding box center [1302, 282] width 14 height 19
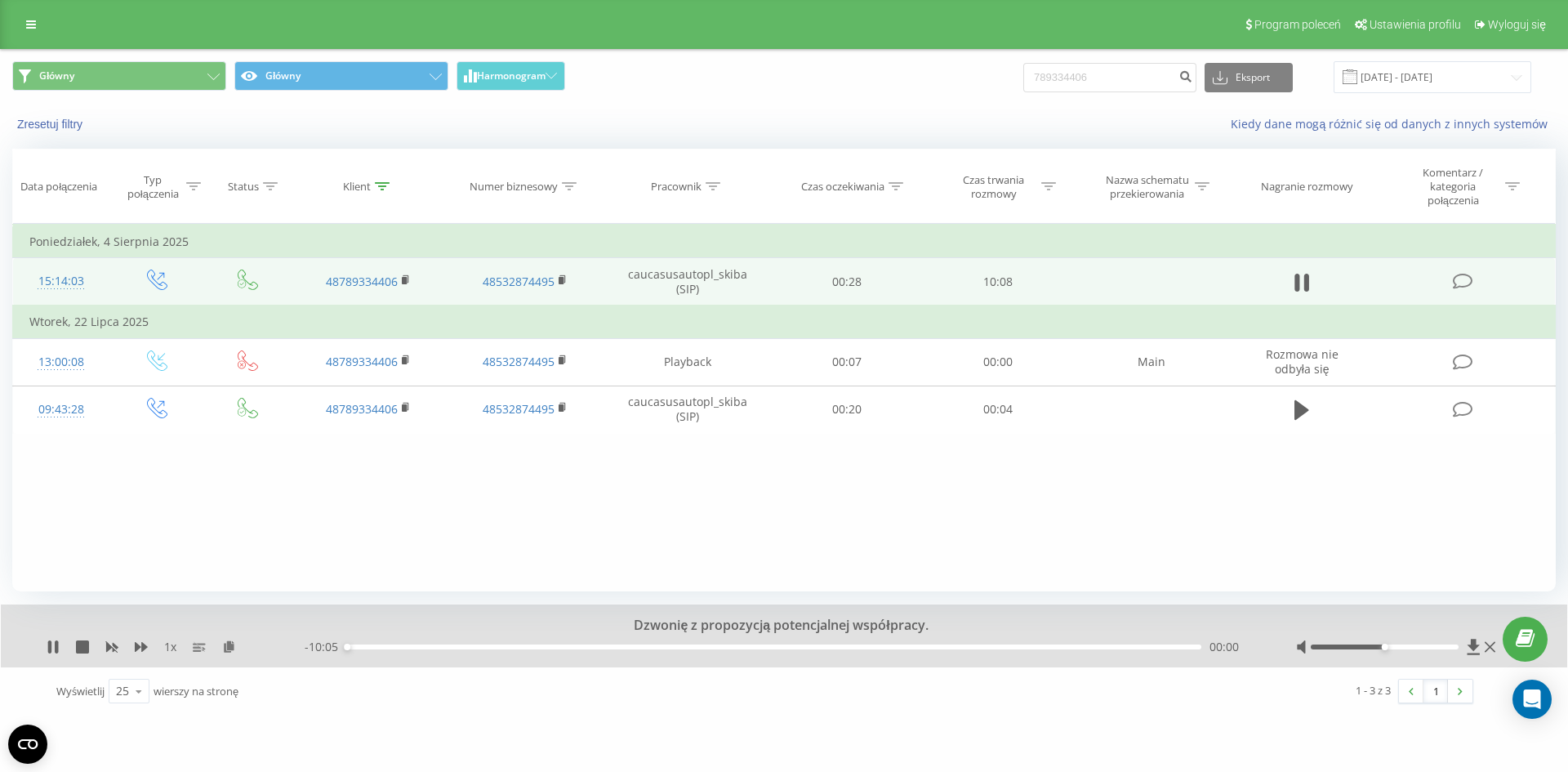
click at [577, 647] on div "00:00" at bounding box center [774, 647] width 856 height 5
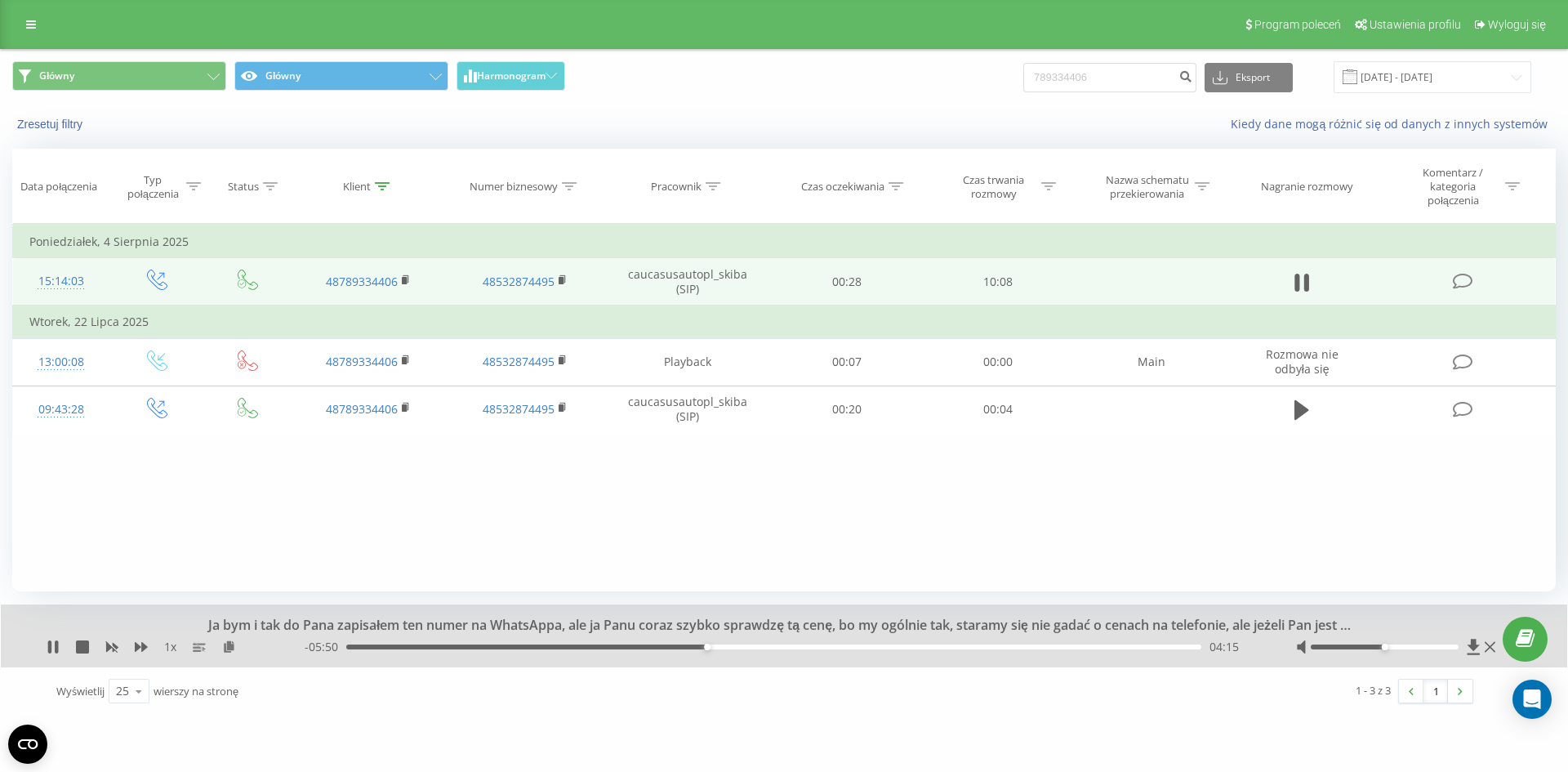
click at [793, 644] on div "- 05:50 04:15 04:15" at bounding box center [780, 646] width 951 height 16
click at [797, 646] on div "05:19" at bounding box center [774, 647] width 856 height 5
click at [867, 647] on div "05:19" at bounding box center [774, 647] width 856 height 5
drag, startPoint x: 901, startPoint y: 647, endPoint x: 952, endPoint y: 650, distance: 51.1
click at [905, 647] on div "06:33" at bounding box center [774, 647] width 856 height 5
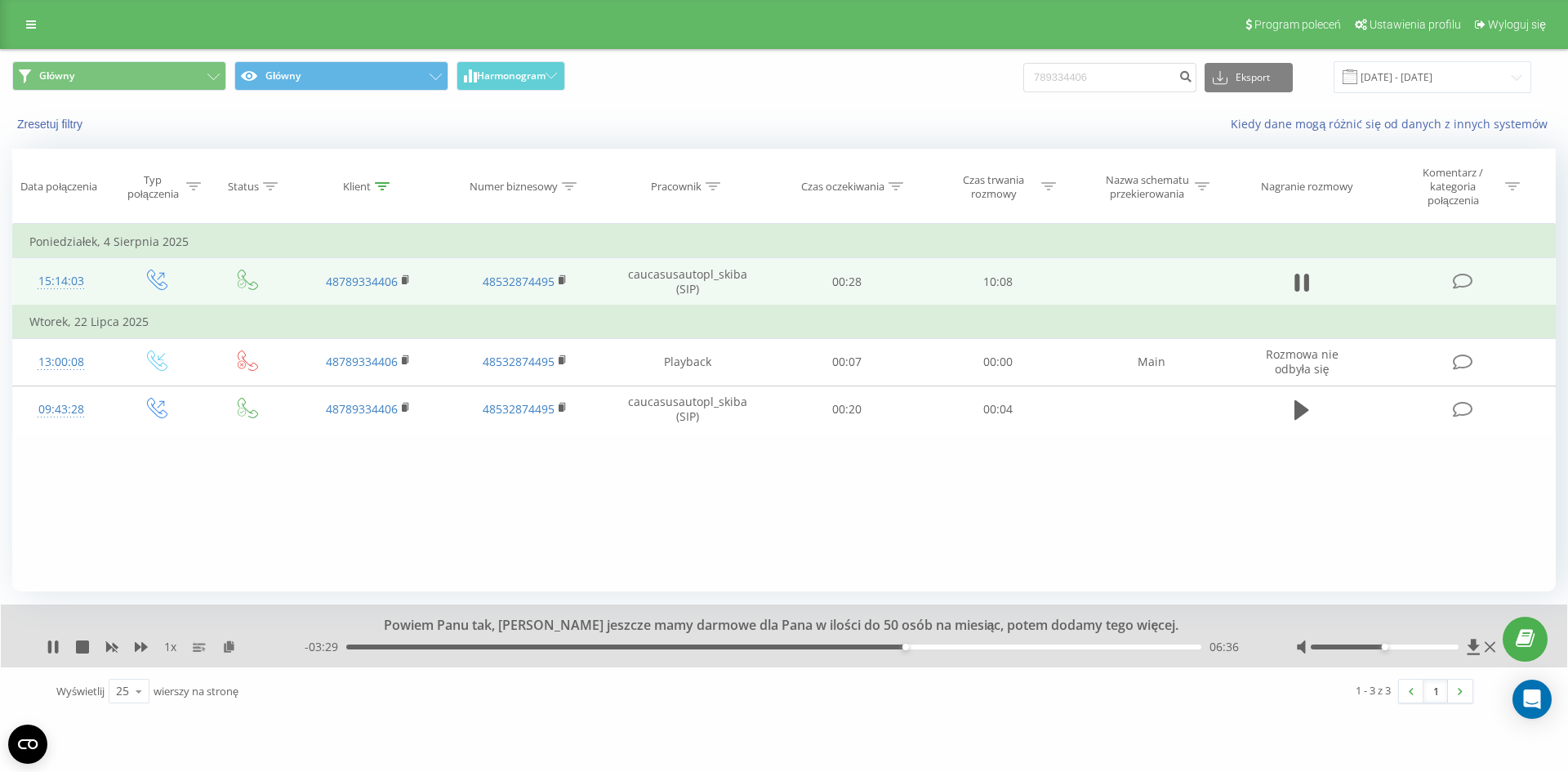
click at [979, 650] on div "- 03:29 06:36 06:36" at bounding box center [780, 646] width 951 height 16
click at [986, 648] on div "07:33" at bounding box center [774, 647] width 856 height 5
click at [1009, 644] on div "- 02:32 07:33 07:33" at bounding box center [780, 646] width 951 height 16
click at [1014, 645] on div "07:33" at bounding box center [774, 647] width 856 height 5
click at [1035, 645] on div "08:08" at bounding box center [774, 647] width 856 height 5
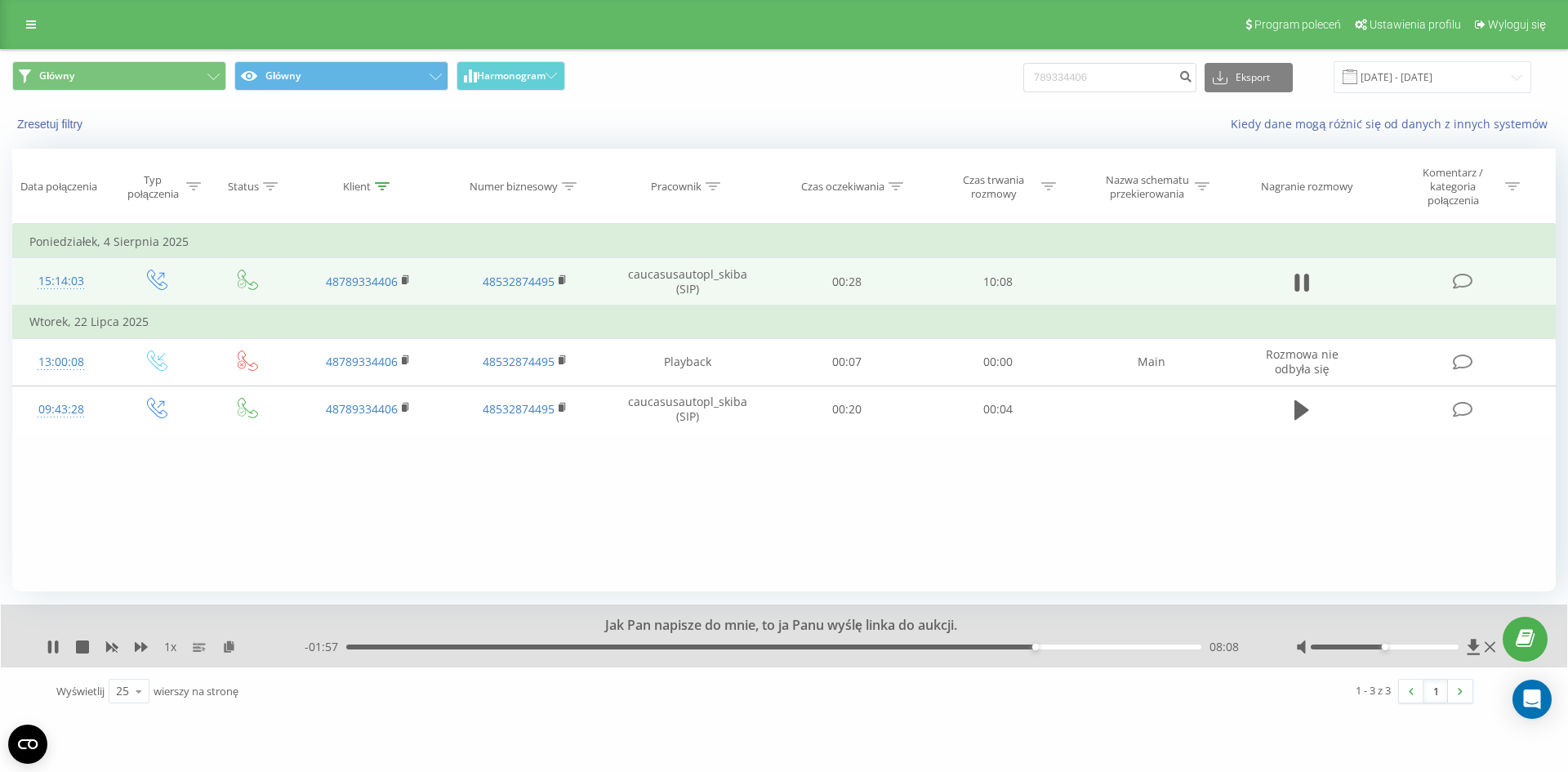
click at [1064, 645] on div "08:08" at bounding box center [774, 647] width 856 height 5
click at [1072, 645] on div "08:28" at bounding box center [774, 647] width 856 height 5
click at [1082, 646] on div "08:34" at bounding box center [774, 647] width 856 height 5
click at [1098, 646] on div "08:53" at bounding box center [774, 647] width 856 height 5
click at [1118, 646] on div "08:53" at bounding box center [774, 647] width 856 height 5
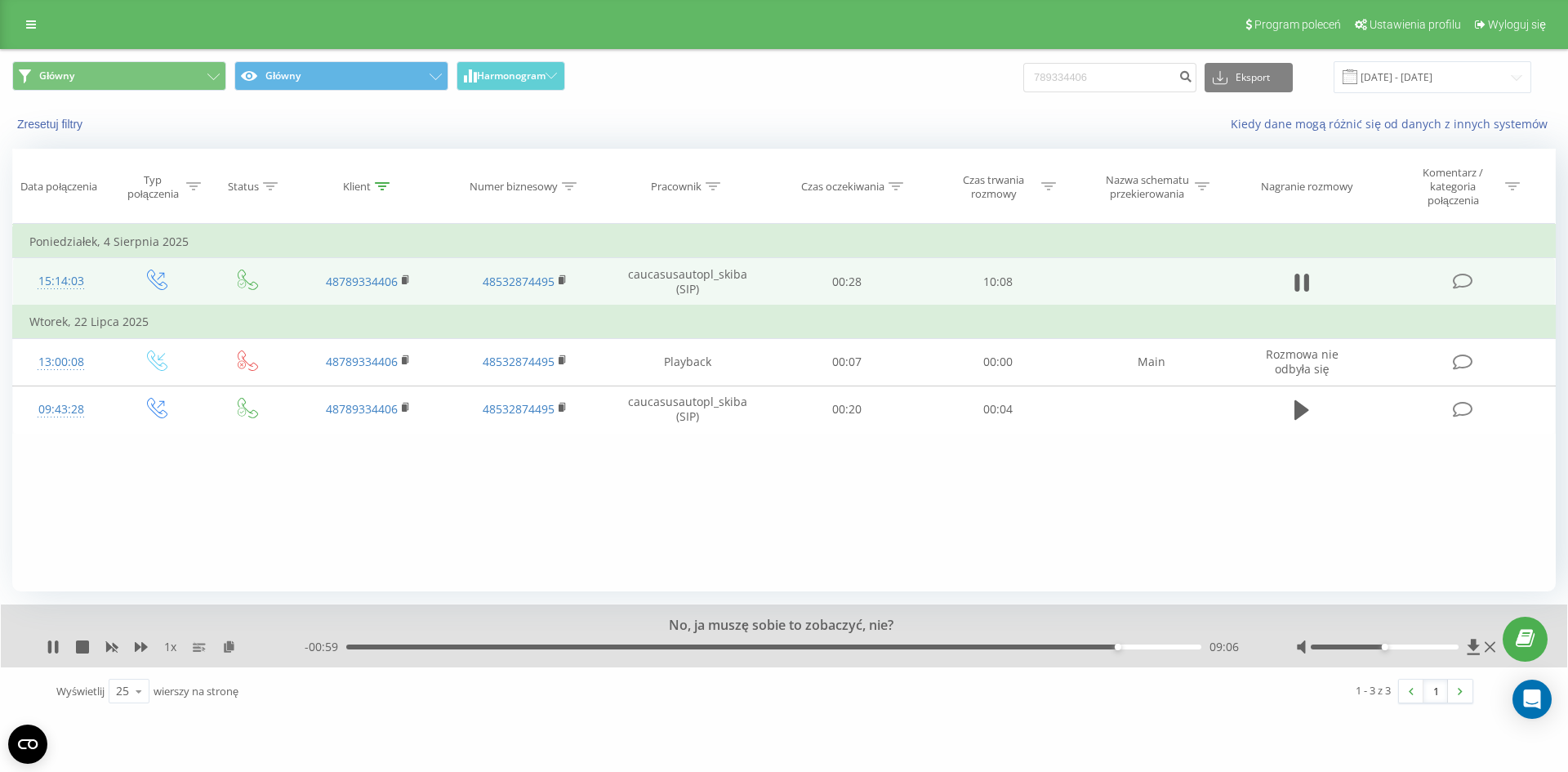
drag, startPoint x: 1126, startPoint y: 645, endPoint x: 1137, endPoint y: 645, distance: 11.0
click at [1128, 645] on div "09:06" at bounding box center [774, 647] width 856 height 5
click at [1140, 645] on div "09:14" at bounding box center [774, 647] width 856 height 5
click at [1159, 647] on div "09:36" at bounding box center [774, 647] width 856 height 5
click at [1148, 646] on div "09:28" at bounding box center [774, 647] width 856 height 5
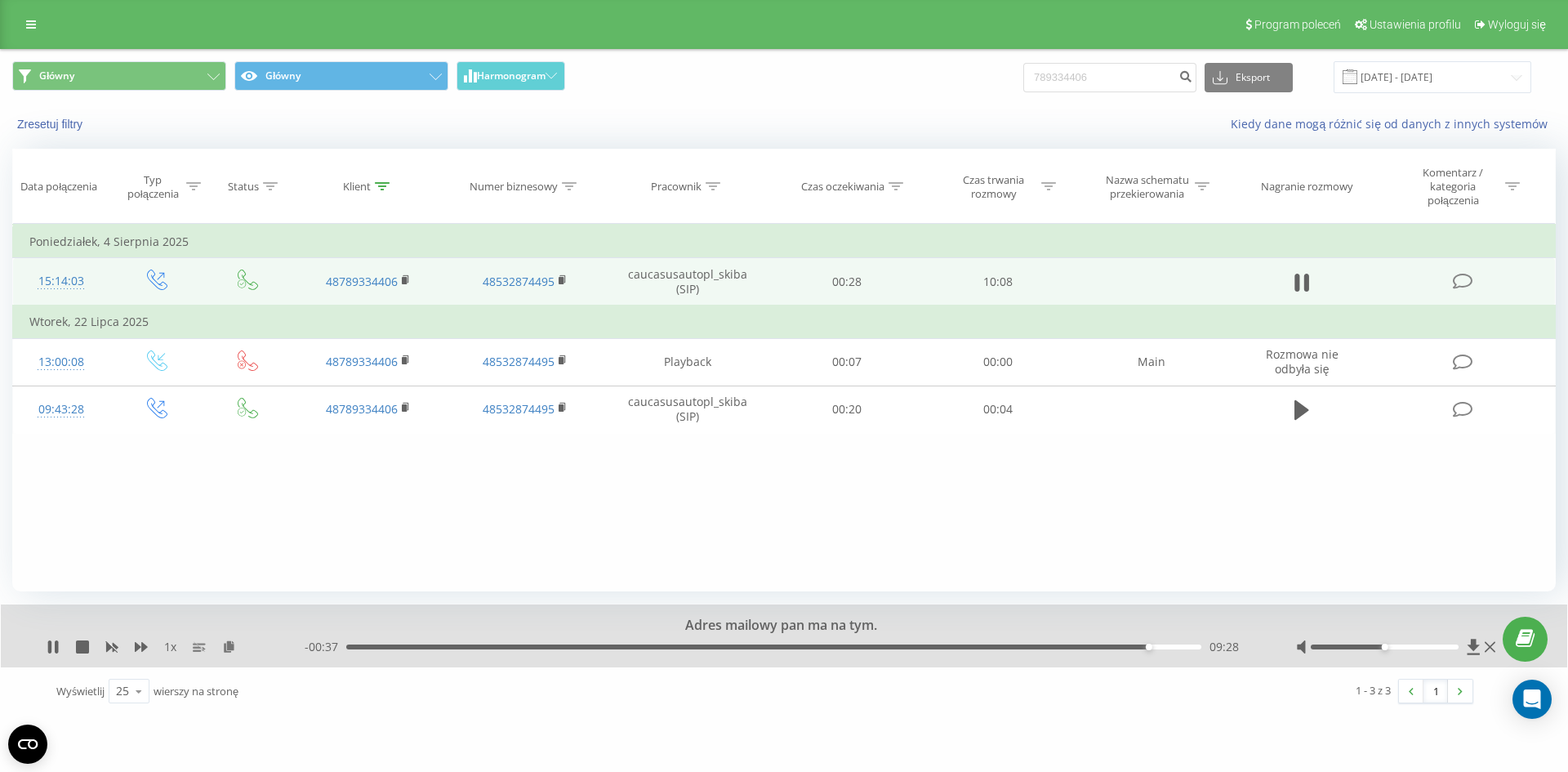
click at [1150, 646] on div "09:28" at bounding box center [1149, 647] width 7 height 7
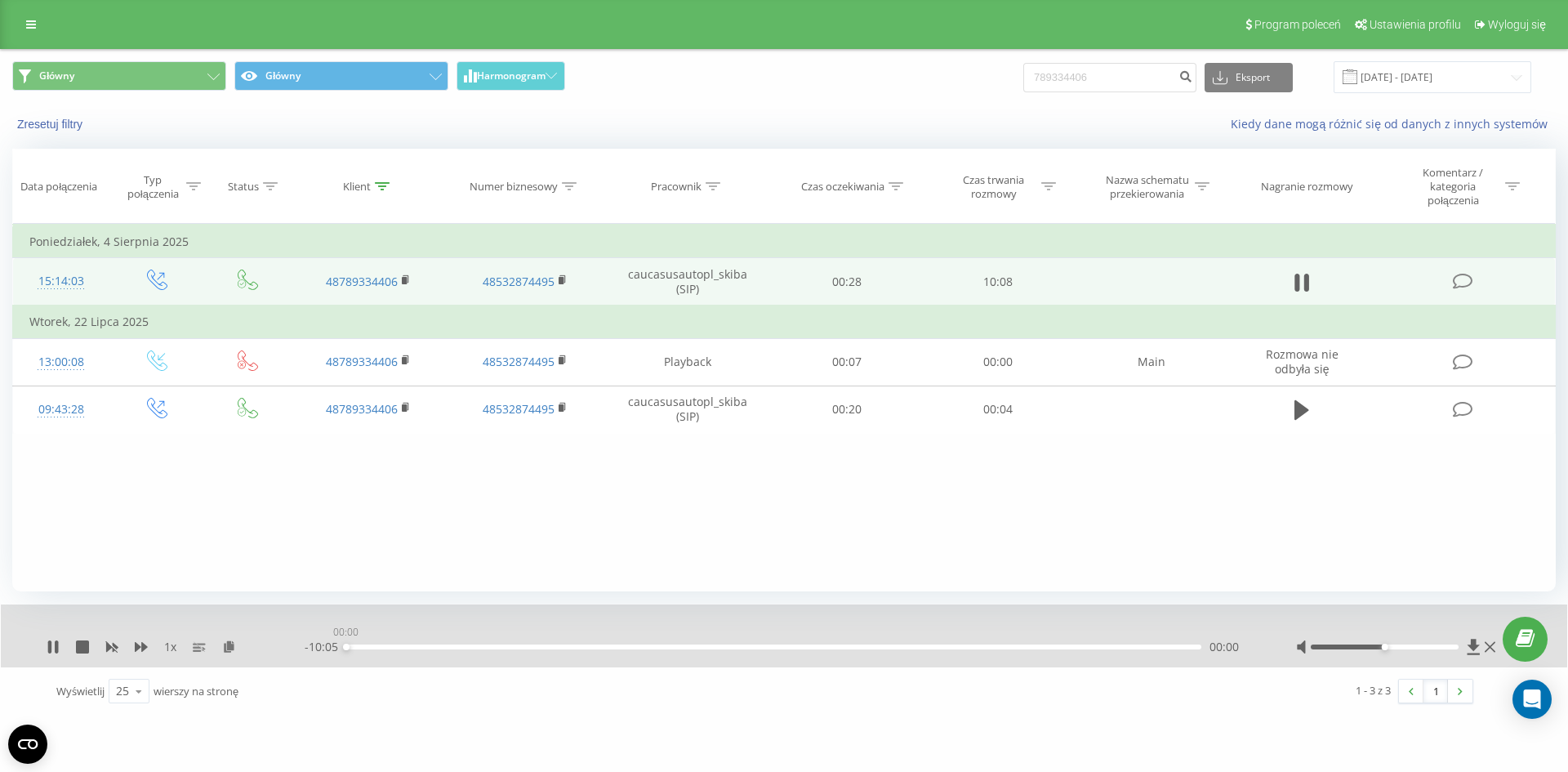
click at [1152, 646] on div "00:00" at bounding box center [774, 647] width 856 height 5
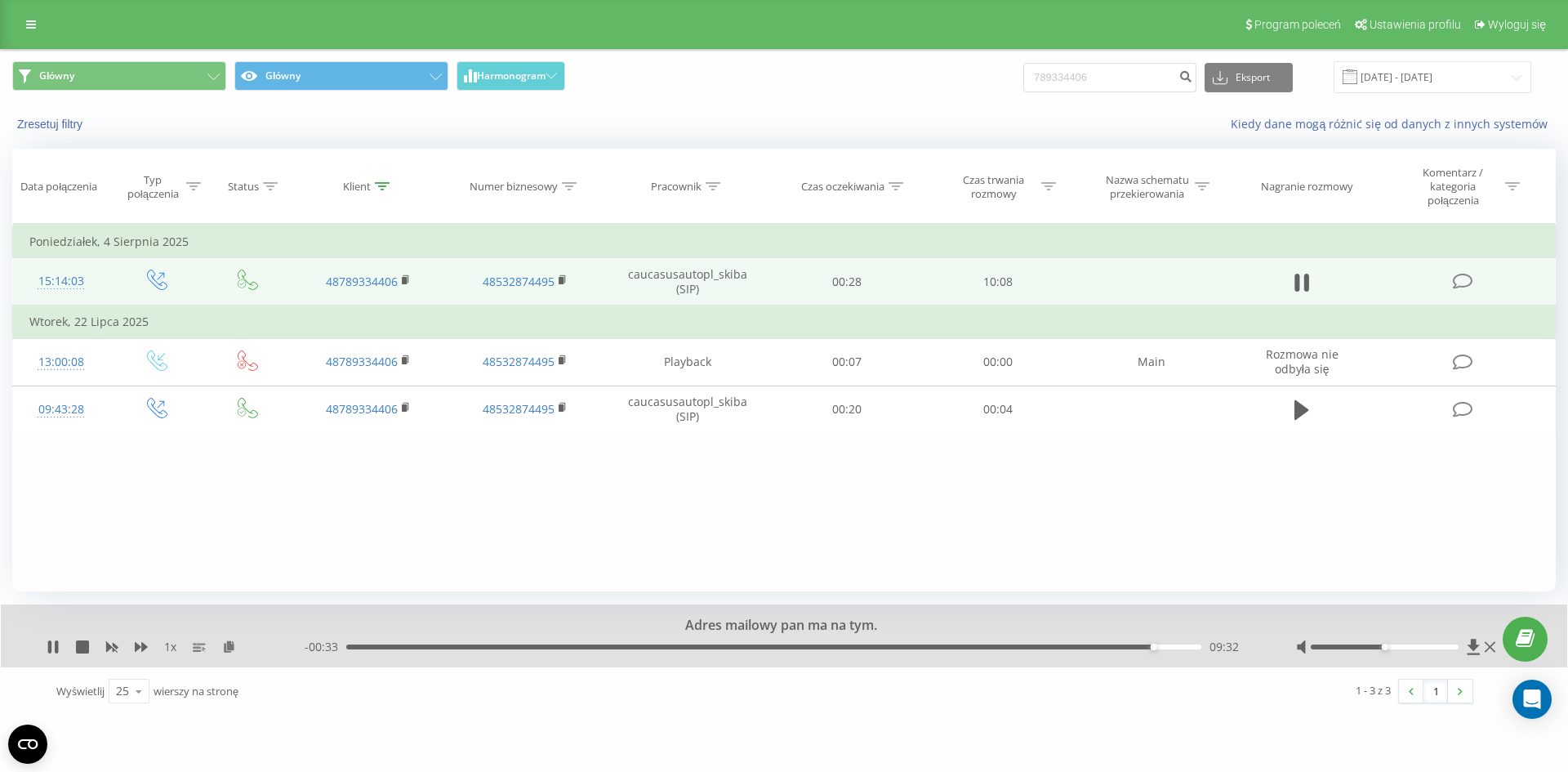
click at [1153, 646] on div "09:32" at bounding box center [1154, 647] width 7 height 7
click at [47, 654] on div "1 x" at bounding box center [175, 646] width 258 height 16
click at [51, 648] on icon at bounding box center [50, 647] width 3 height 13
drag, startPoint x: 1130, startPoint y: 78, endPoint x: 856, endPoint y: 83, distance: 274.0
click at [893, 80] on div "Główny Główny Harmonogram 789334406 Eksport .csv .xls .xlsx 19.06.2025 - 19.09.…" at bounding box center [784, 78] width 1544 height 32
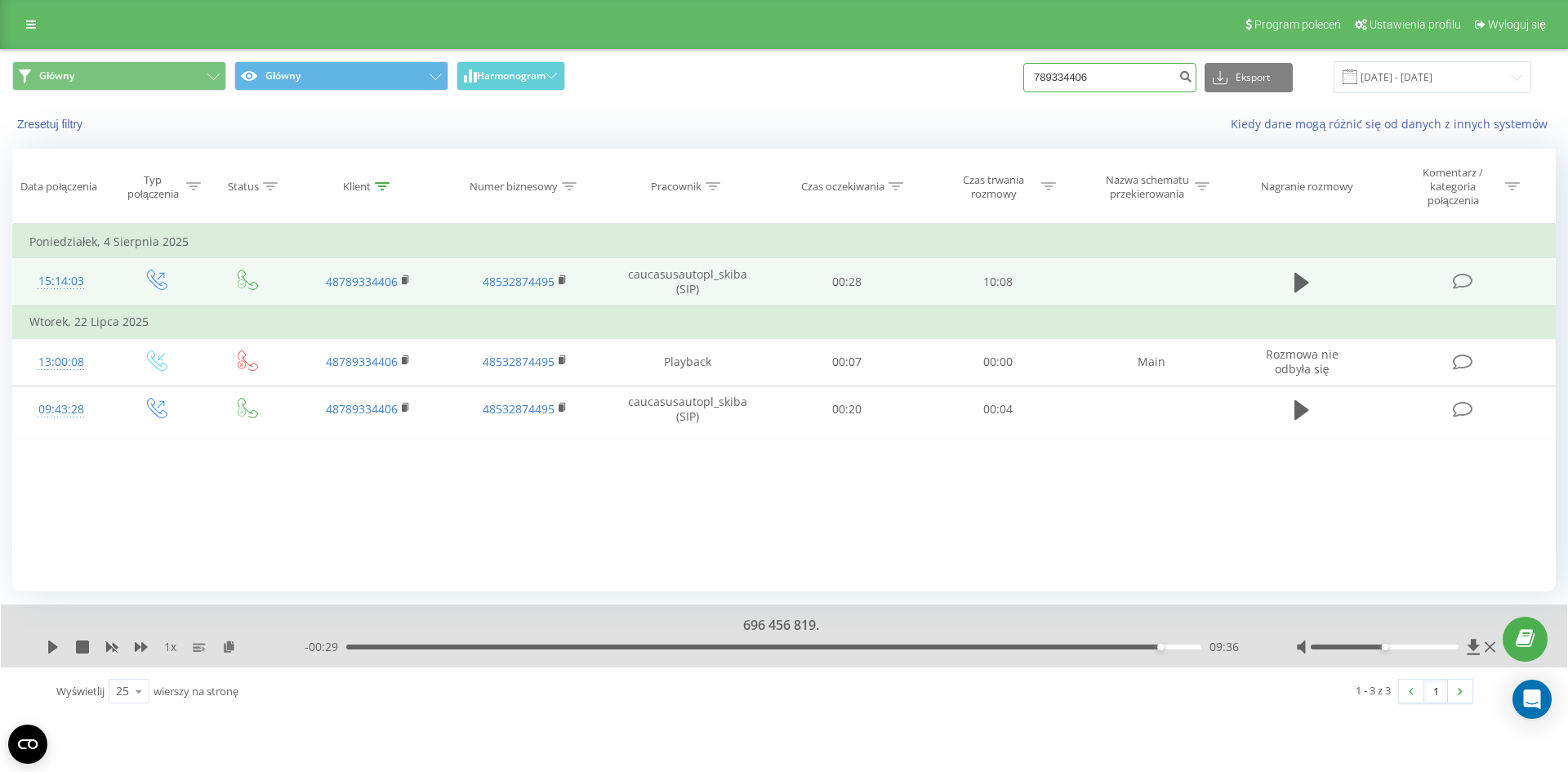
paste input "34 031 998"
type input "734 031 998"
click at [1197, 67] on button "submit" at bounding box center [1185, 78] width 22 height 29
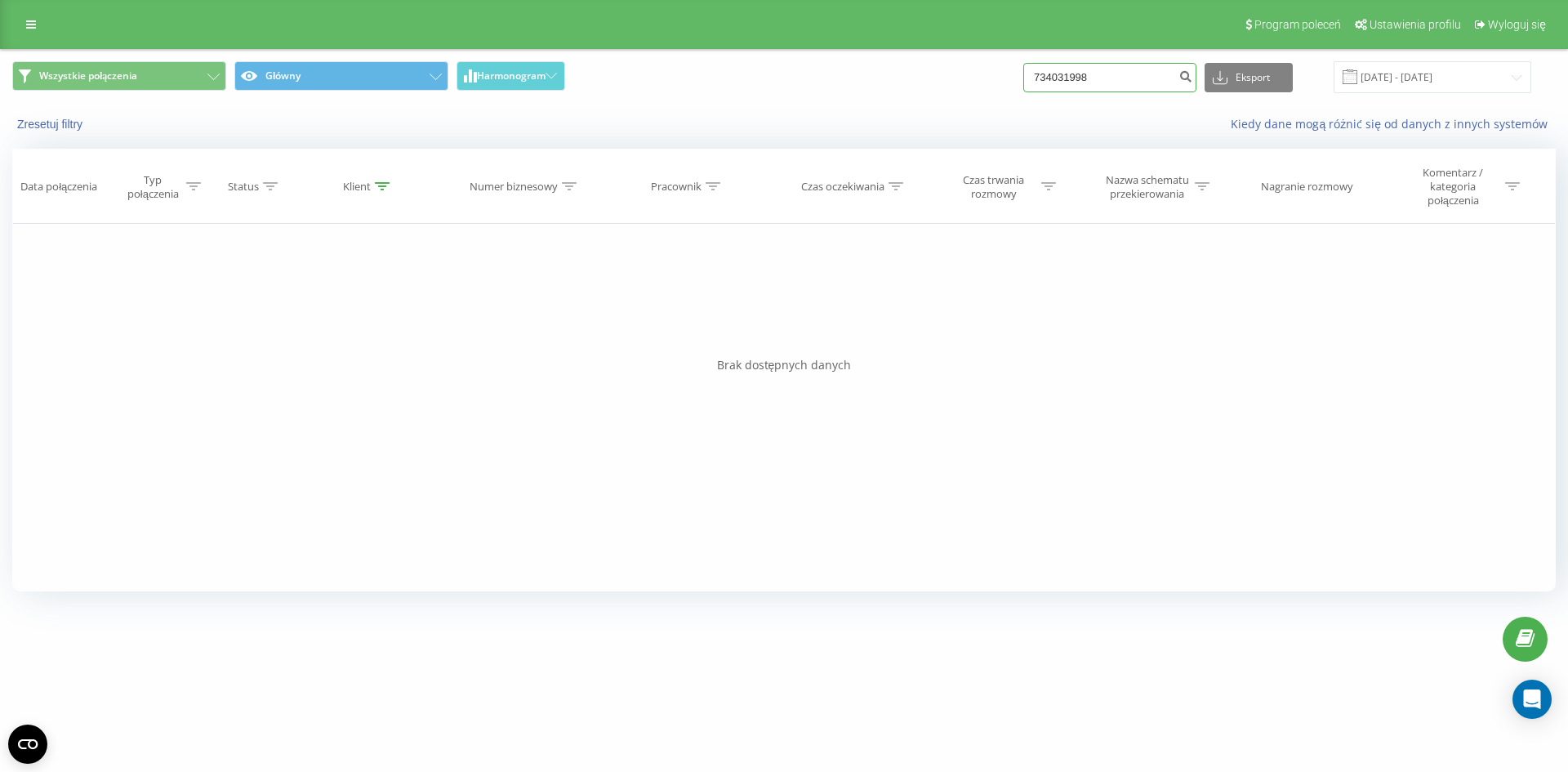
drag, startPoint x: 1145, startPoint y: 84, endPoint x: 799, endPoint y: 83, distance: 346.0
click at [799, 83] on div "Wszystkie połączenia Główny Harmonogram 734031998 Eksport .csv .xls .xlsx [DATE…" at bounding box center [784, 78] width 1544 height 32
paste input "573 569 903"
type input "573 569 903"
click at [1193, 79] on icon "submit" at bounding box center [1185, 74] width 13 height 10
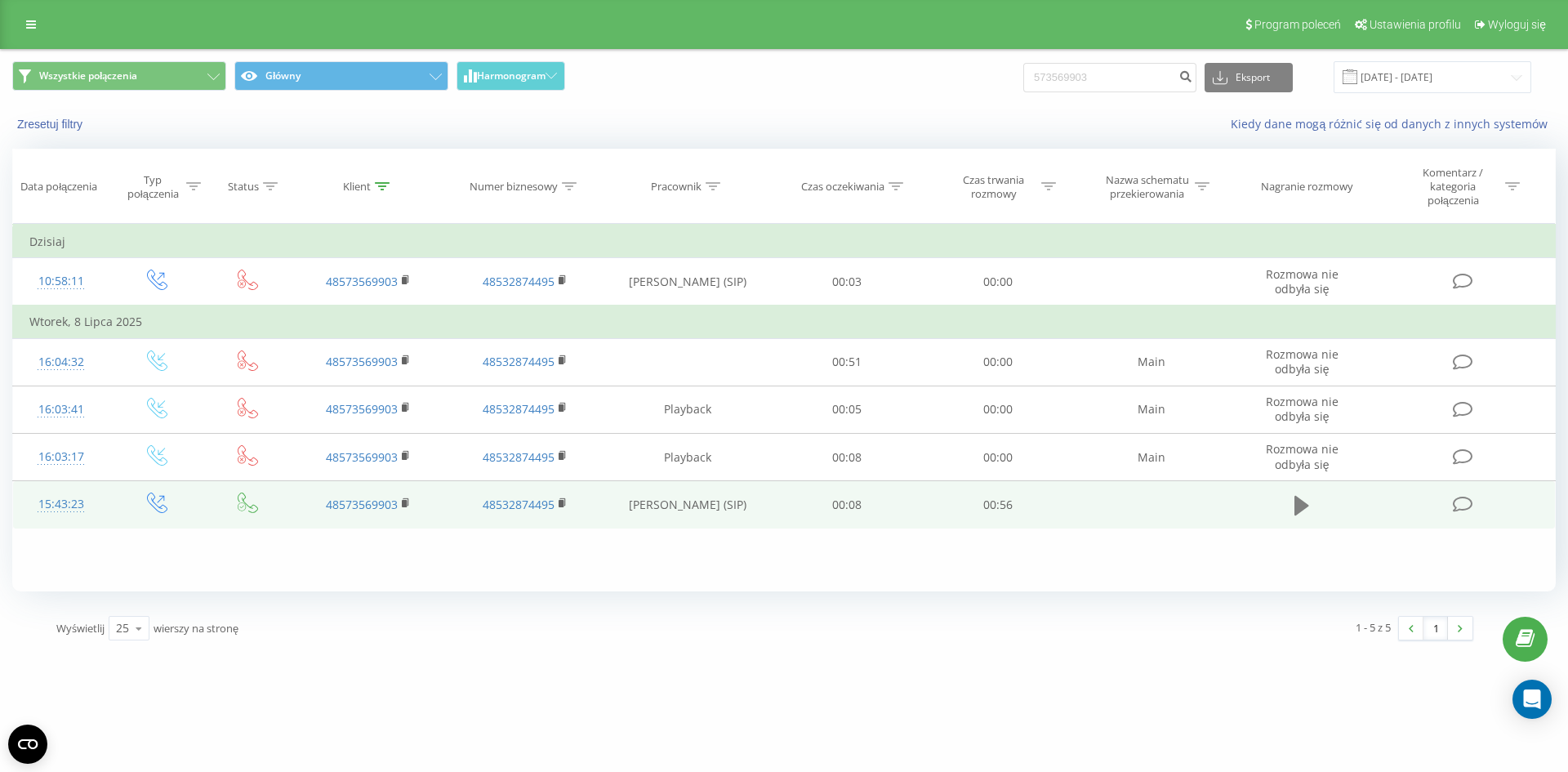
click at [1299, 505] on icon at bounding box center [1302, 505] width 14 height 19
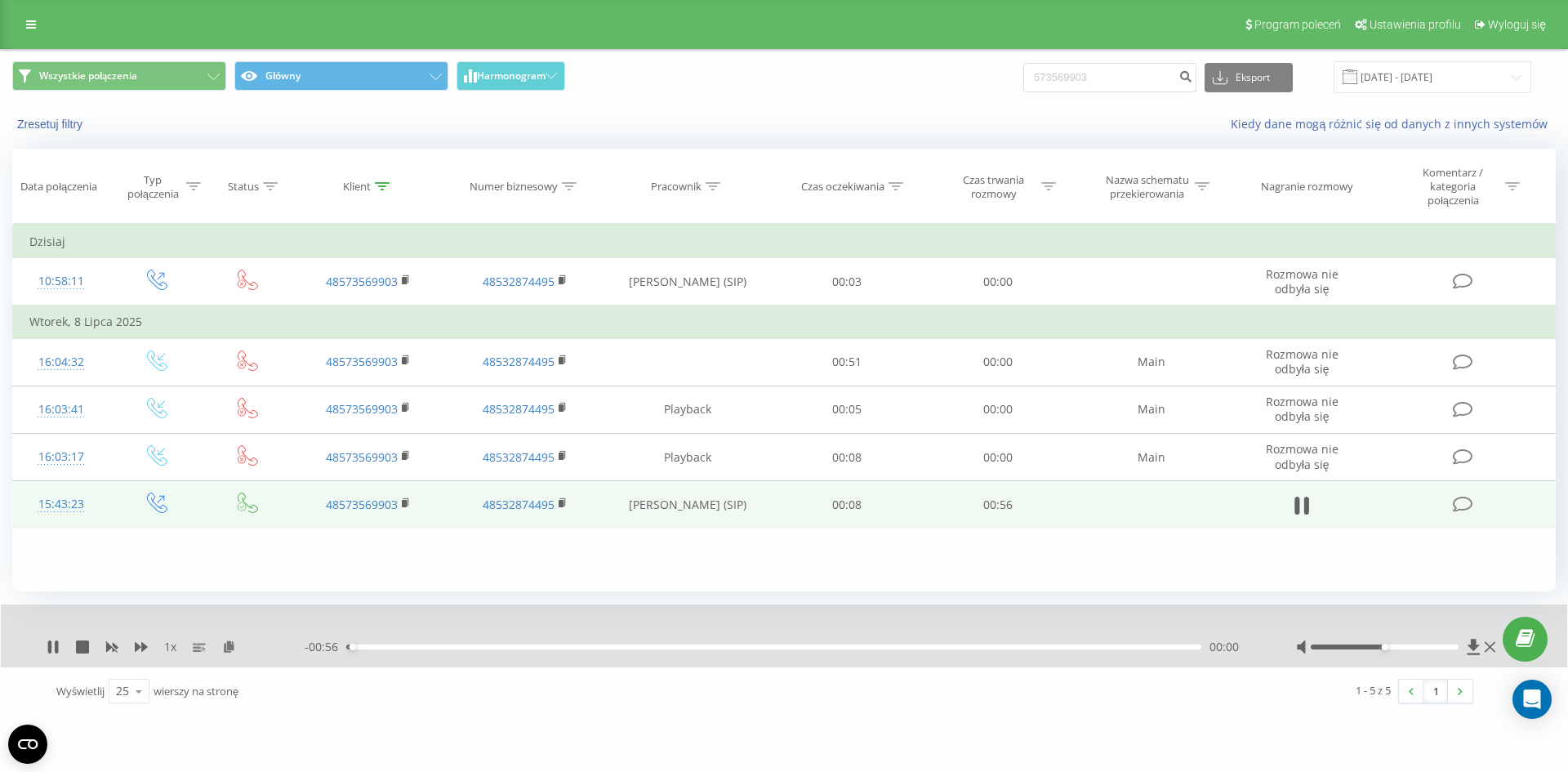
click at [475, 650] on div "- 00:56 00:00 00:00" at bounding box center [780, 646] width 951 height 16
click at [492, 647] on div "00:09" at bounding box center [774, 647] width 856 height 5
click at [604, 647] on div "00:10" at bounding box center [774, 647] width 856 height 5
click at [803, 648] on div "00:30" at bounding box center [774, 647] width 856 height 5
click at [55, 643] on icon at bounding box center [53, 647] width 13 height 13
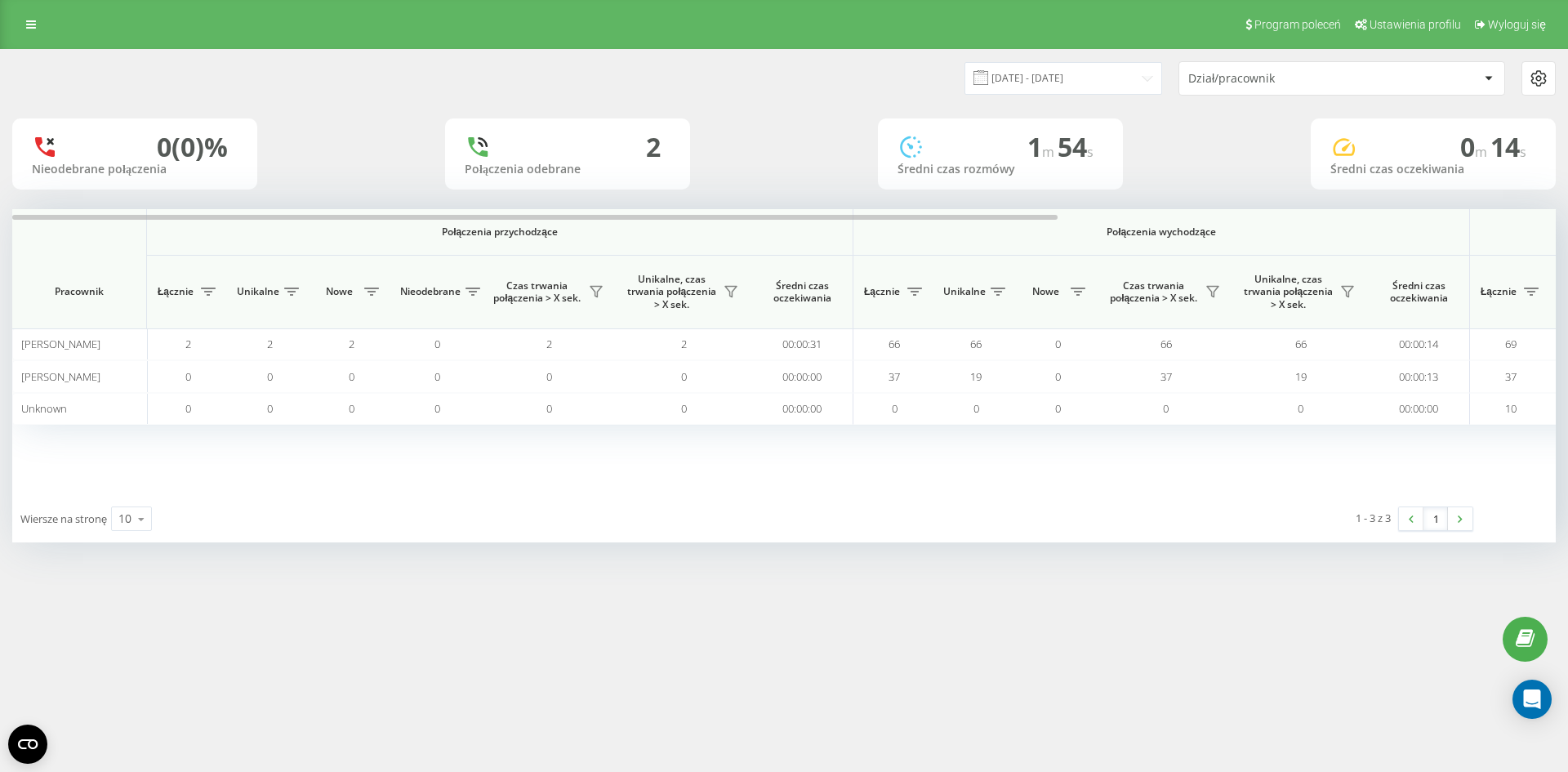
click at [871, 197] on div "[DATE] - [DATE] Dział/pracownik 0 (0)% Nieodebrane połączenia 2 Połączenia odeb…" at bounding box center [784, 296] width 1544 height 492
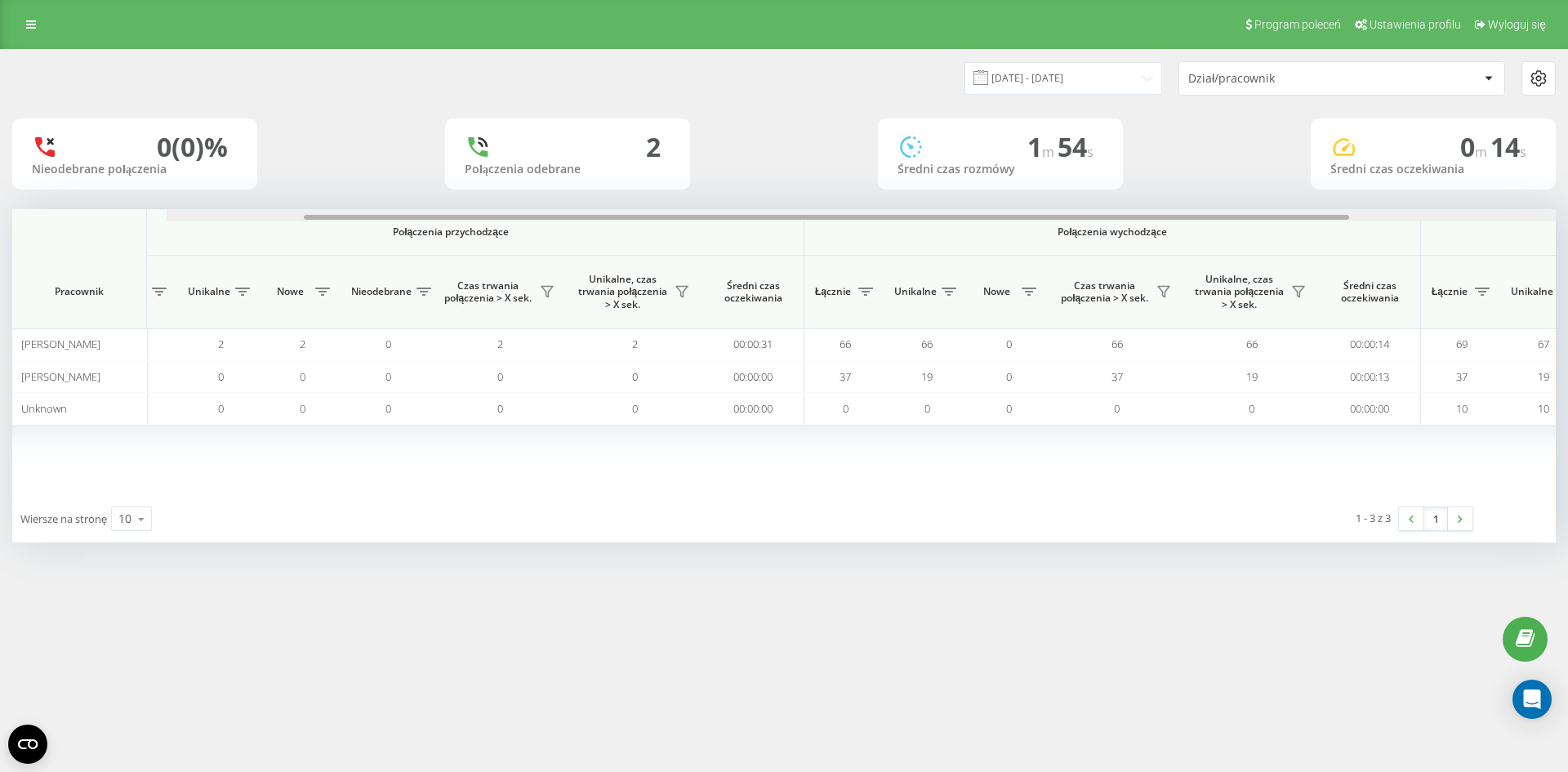
scroll to position [0, 735]
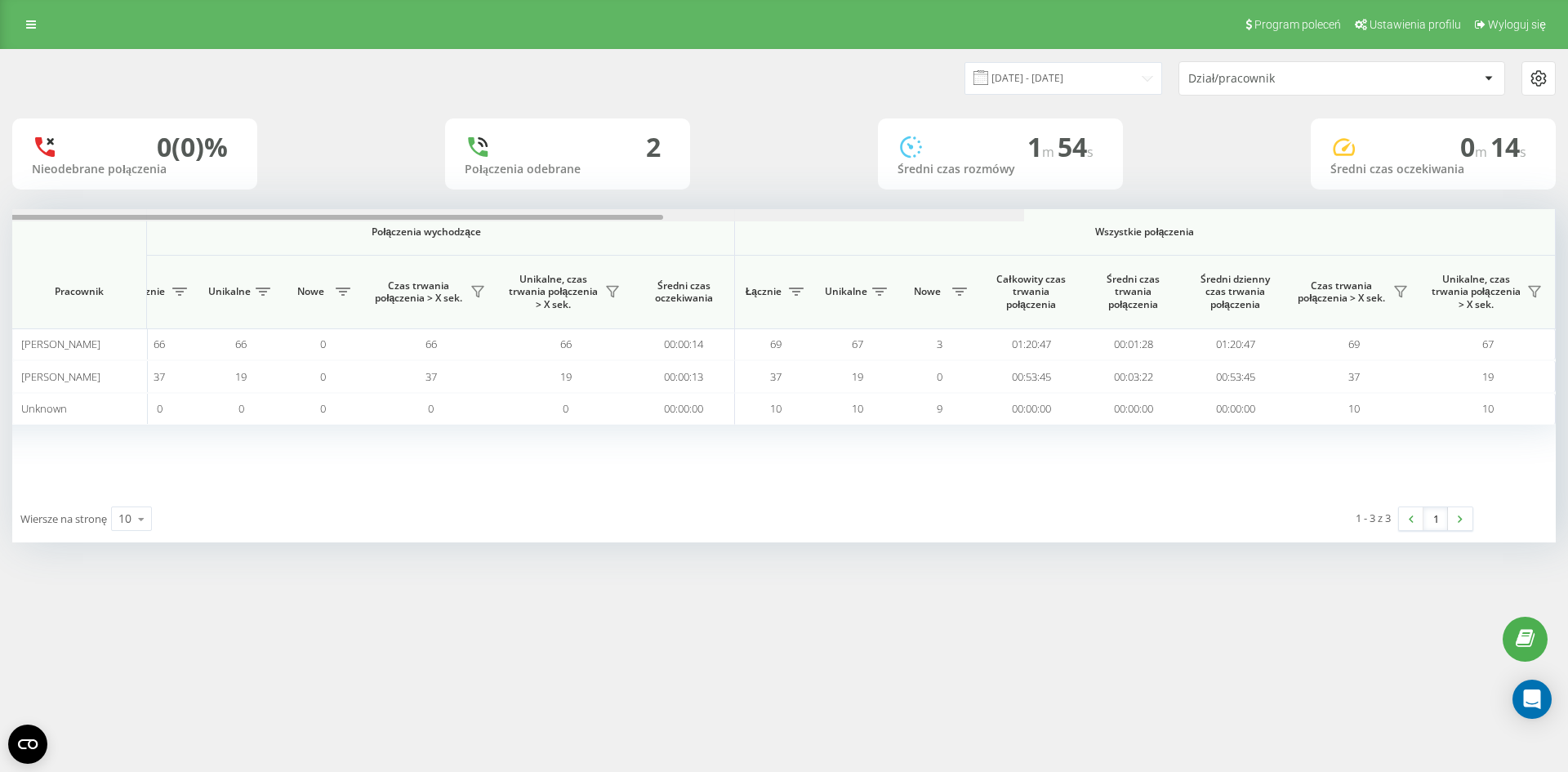
drag, startPoint x: 852, startPoint y: 219, endPoint x: 1482, endPoint y: 215, distance: 630.0
click at [663, 217] on div at bounding box center [141, 217] width 1045 height 5
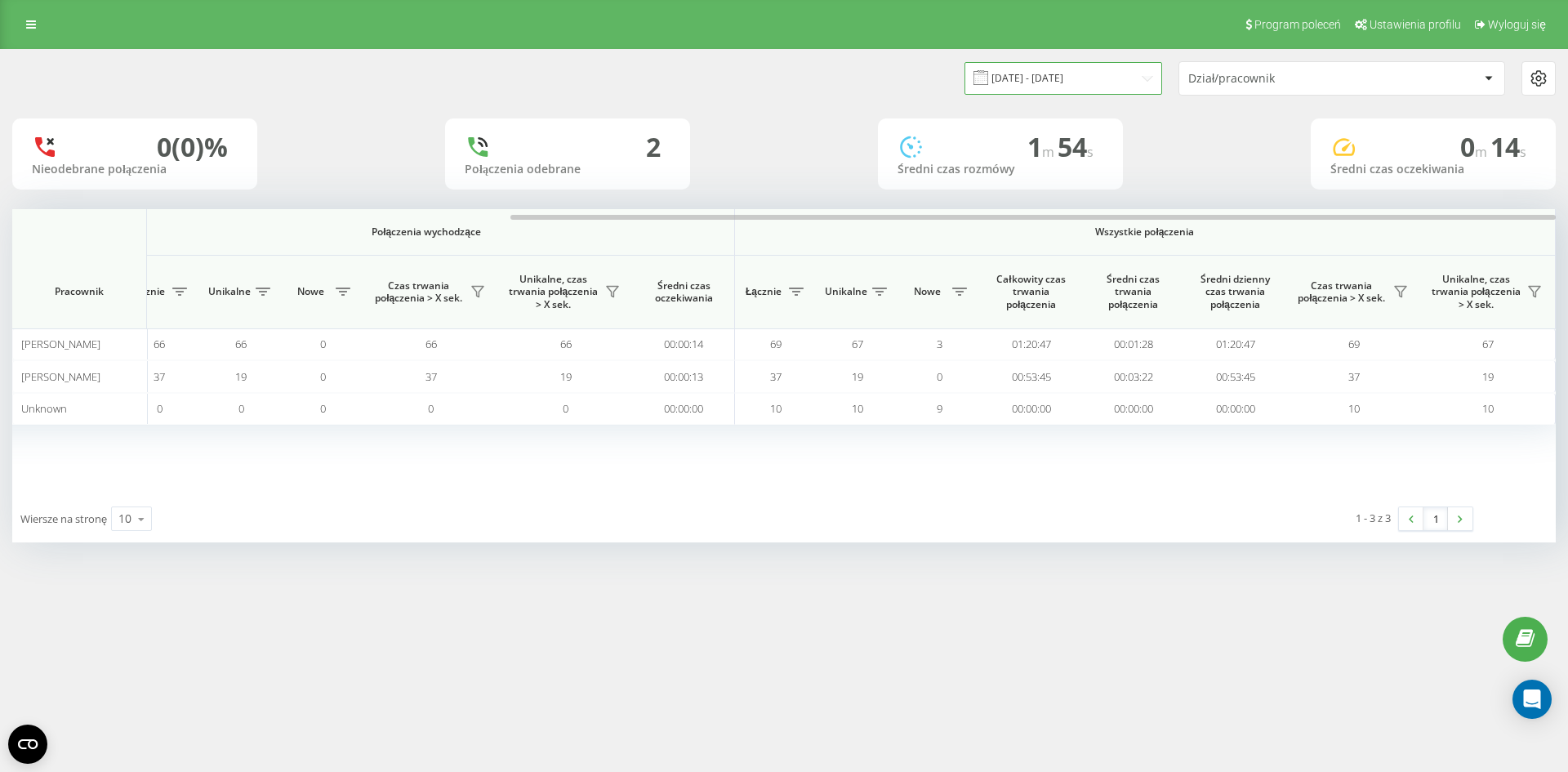
click at [1103, 71] on input "[DATE] - [DATE]" at bounding box center [1063, 78] width 197 height 32
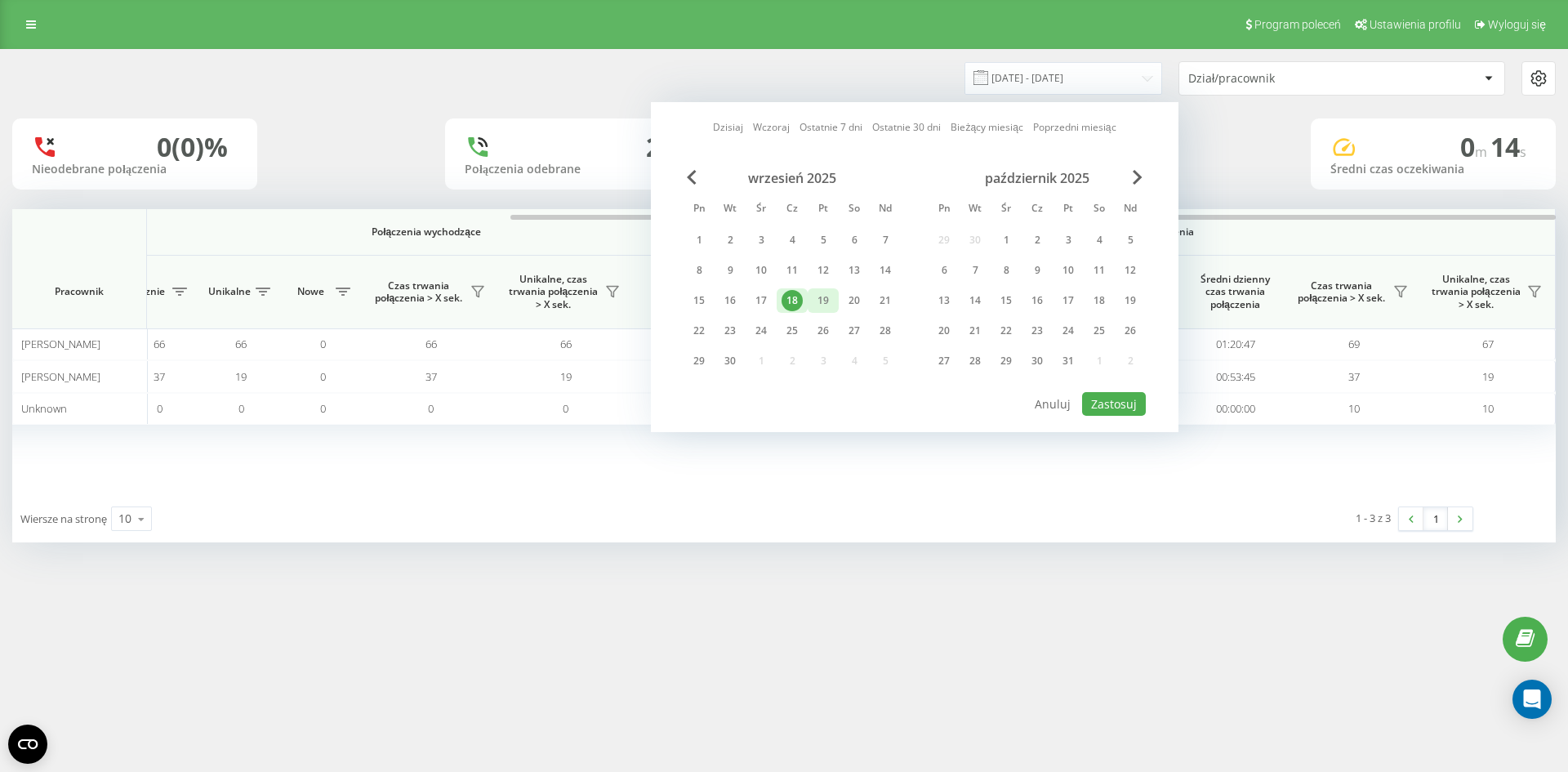
click at [827, 304] on div "19" at bounding box center [823, 300] width 21 height 21
click at [1138, 409] on button "Zastosuj" at bounding box center [1114, 404] width 64 height 24
type input "[DATE] - [DATE]"
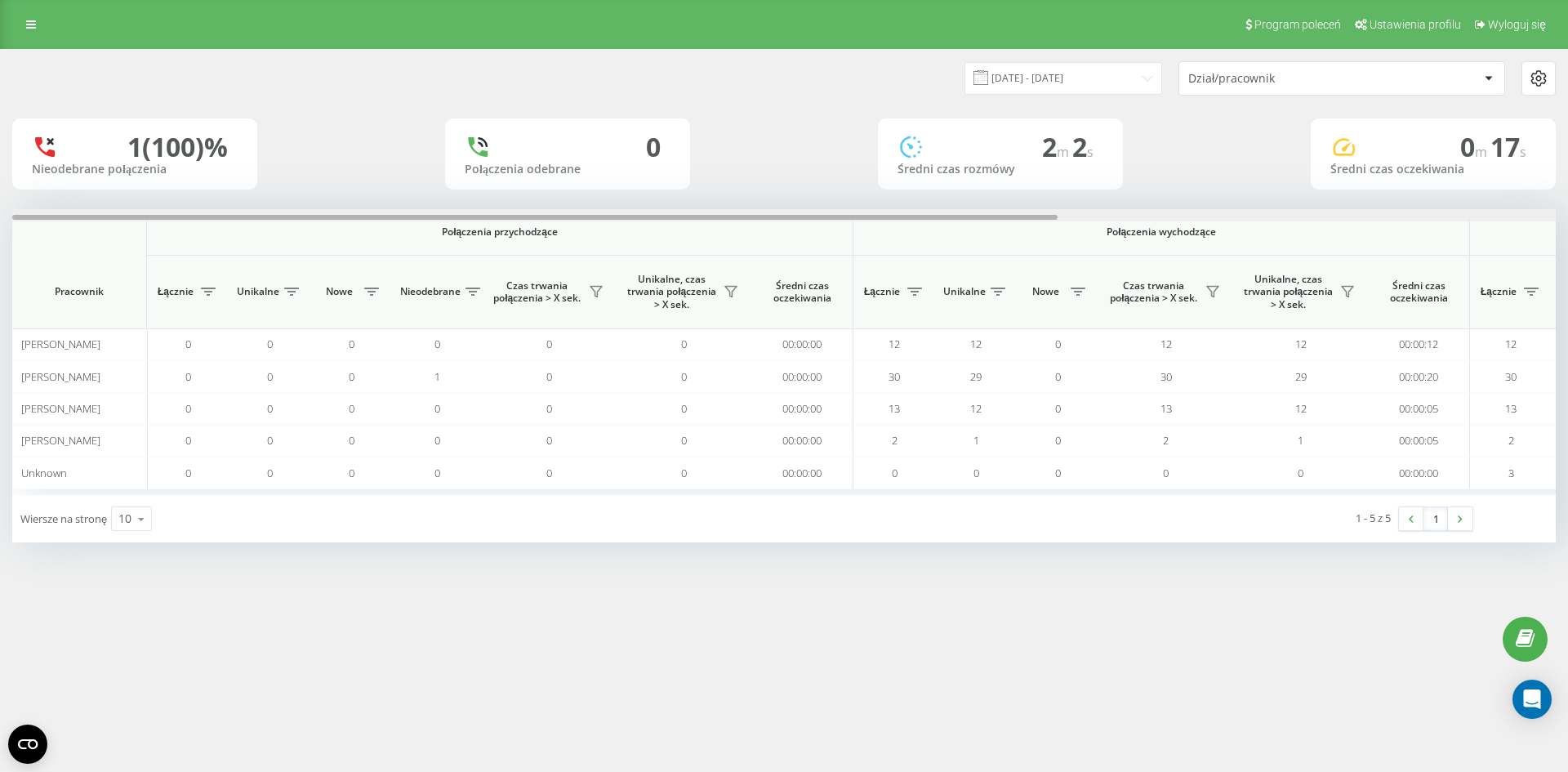
scroll to position [0, 735]
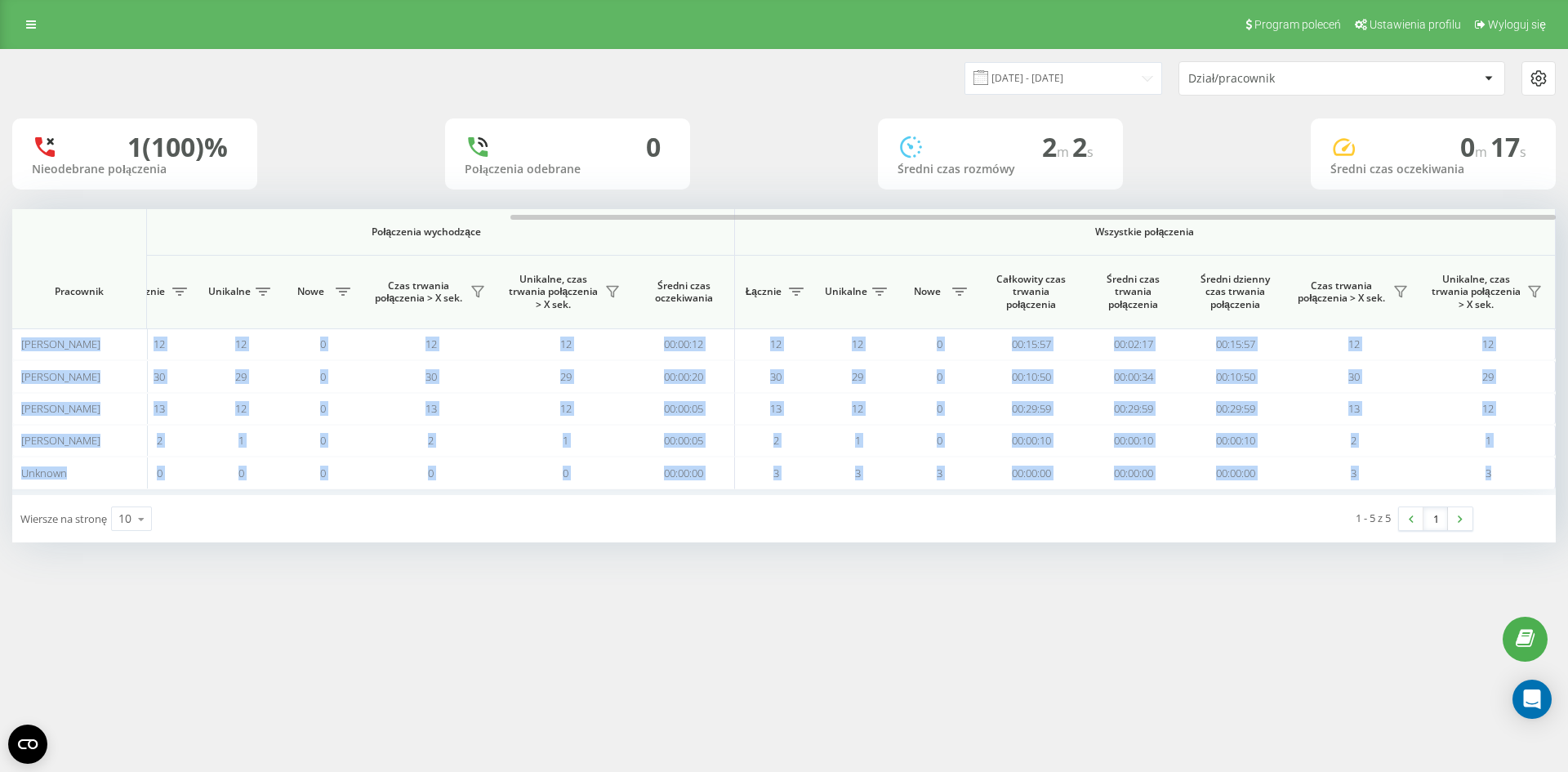
drag, startPoint x: 878, startPoint y: 214, endPoint x: 1239, endPoint y: 205, distance: 361.1
click at [1239, 205] on div "[DATE] - [DATE] Dział/pracownik 1 (100)% Nieodebrane połączenia 0 Połączenia od…" at bounding box center [784, 296] width 1544 height 492
drag, startPoint x: 1158, startPoint y: 215, endPoint x: 1371, endPoint y: 219, distance: 213.0
click at [1383, 223] on div "Połączenia przychodzące Połączenia wychodzące Wszystkie połączenia Pracownik Łą…" at bounding box center [784, 351] width 1544 height 286
